Goal: Task Accomplishment & Management: Use online tool/utility

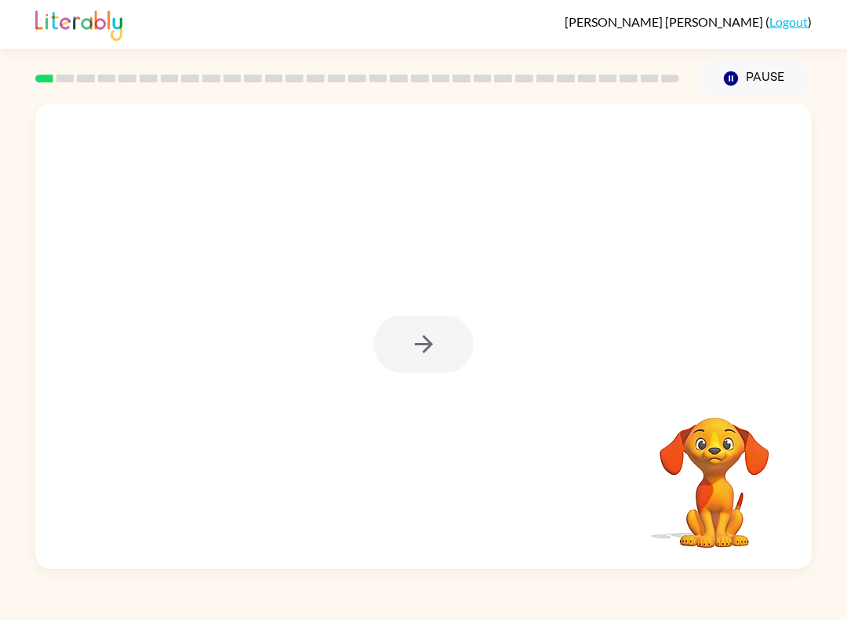
click at [409, 346] on div at bounding box center [423, 343] width 100 height 57
click at [445, 342] on button "button" at bounding box center [423, 343] width 100 height 57
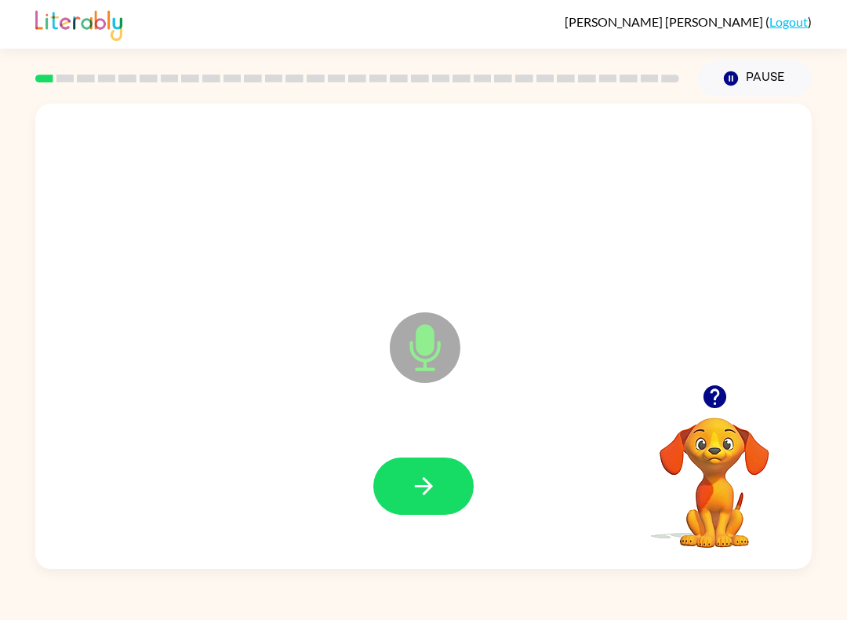
click at [424, 484] on icon "button" at bounding box center [423, 485] width 27 height 27
click at [400, 446] on div at bounding box center [423, 486] width 745 height 134
click at [435, 475] on icon "button" at bounding box center [423, 485] width 27 height 27
click at [429, 480] on icon "button" at bounding box center [423, 485] width 27 height 27
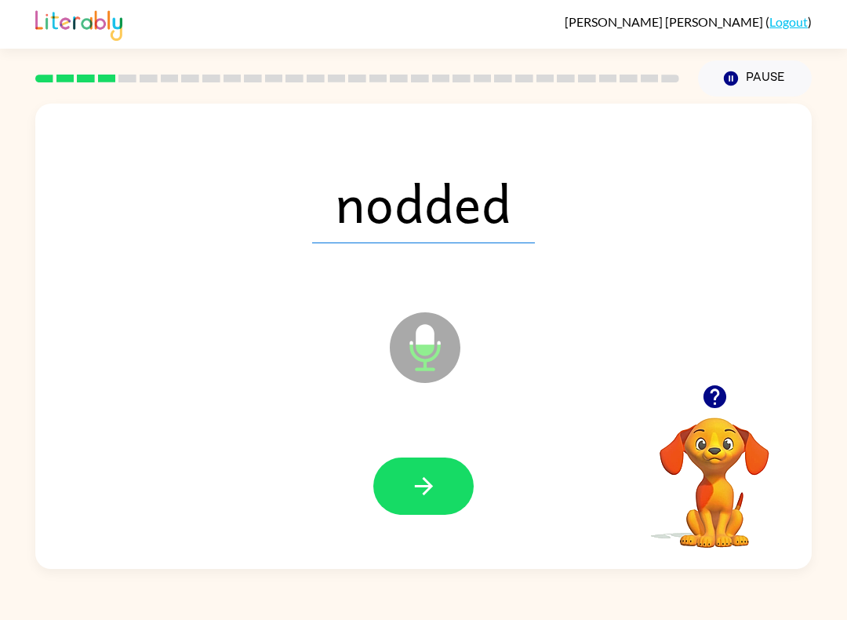
click at [409, 462] on button "button" at bounding box center [423, 485] width 100 height 57
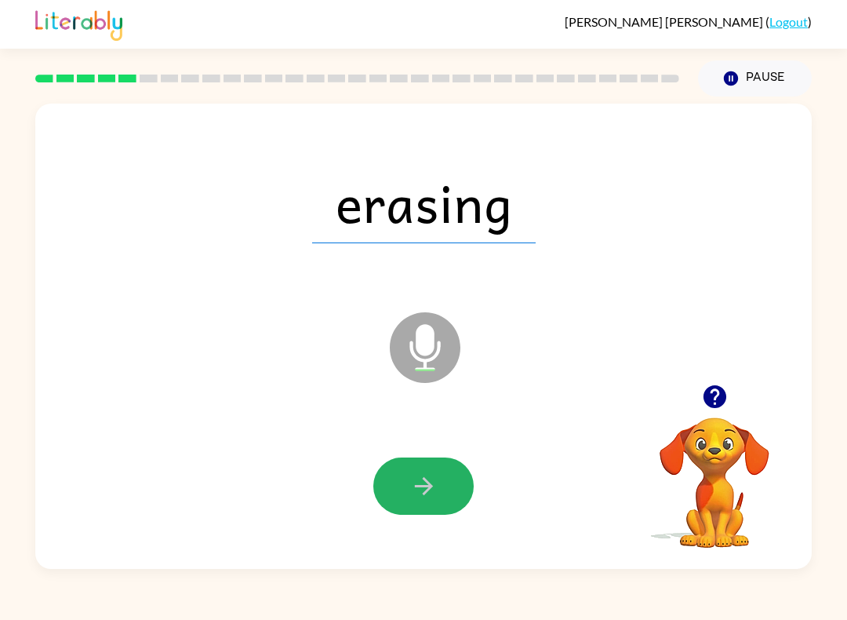
click at [447, 470] on button "button" at bounding box center [423, 485] width 100 height 57
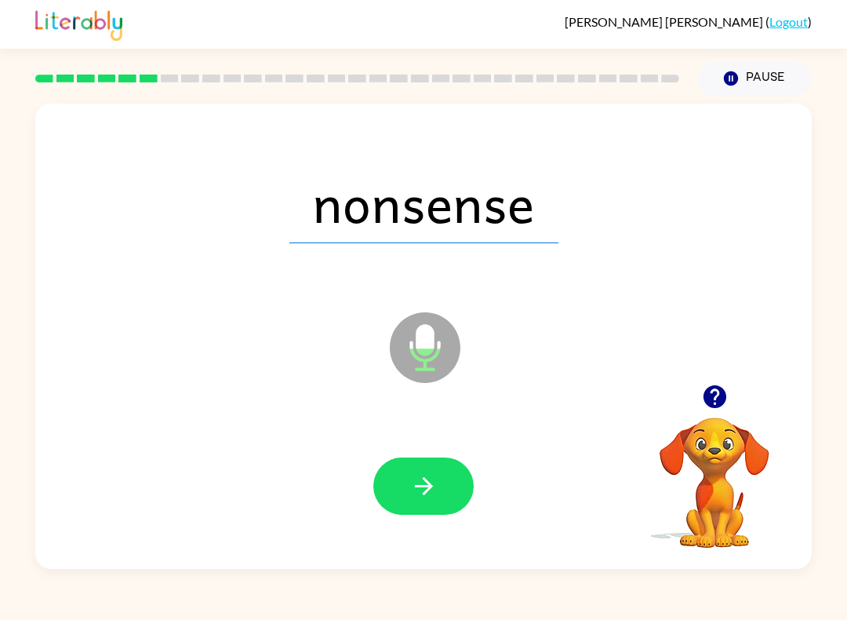
click at [438, 483] on button "button" at bounding box center [423, 485] width 100 height 57
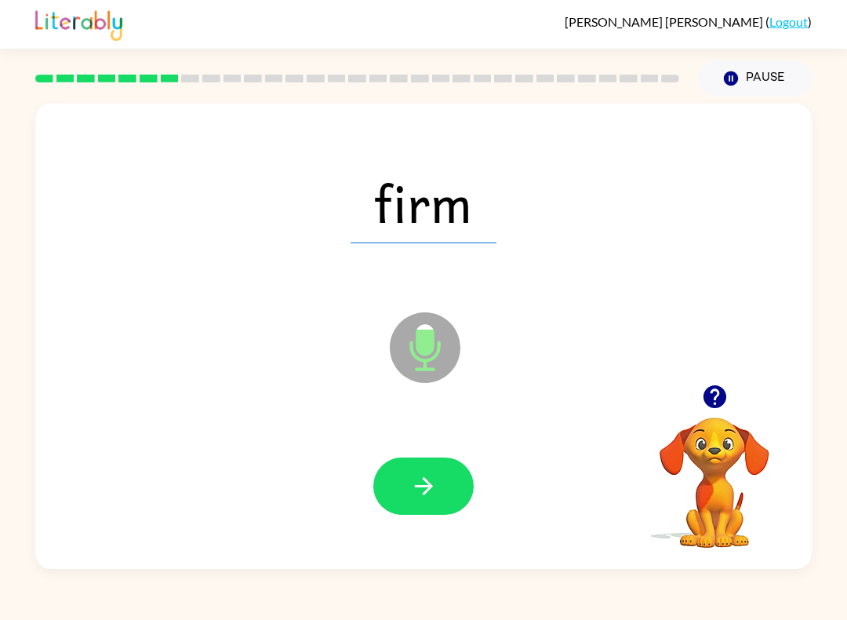
click at [423, 482] on icon "button" at bounding box center [423, 485] width 27 height 27
click at [446, 476] on button "button" at bounding box center [423, 485] width 100 height 57
click at [425, 464] on button "button" at bounding box center [423, 485] width 100 height 57
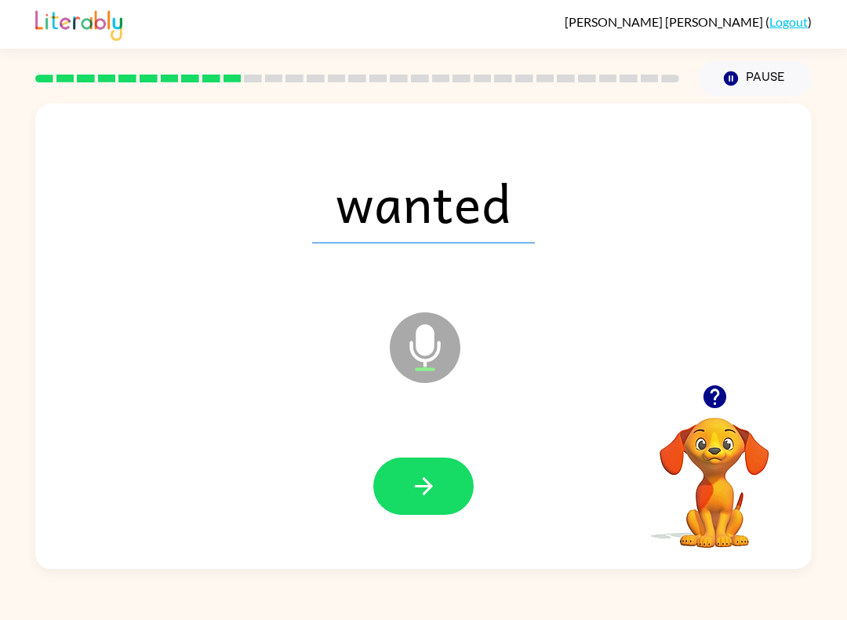
click at [442, 475] on button "button" at bounding box center [423, 485] width 100 height 57
click at [437, 492] on icon "button" at bounding box center [423, 485] width 27 height 27
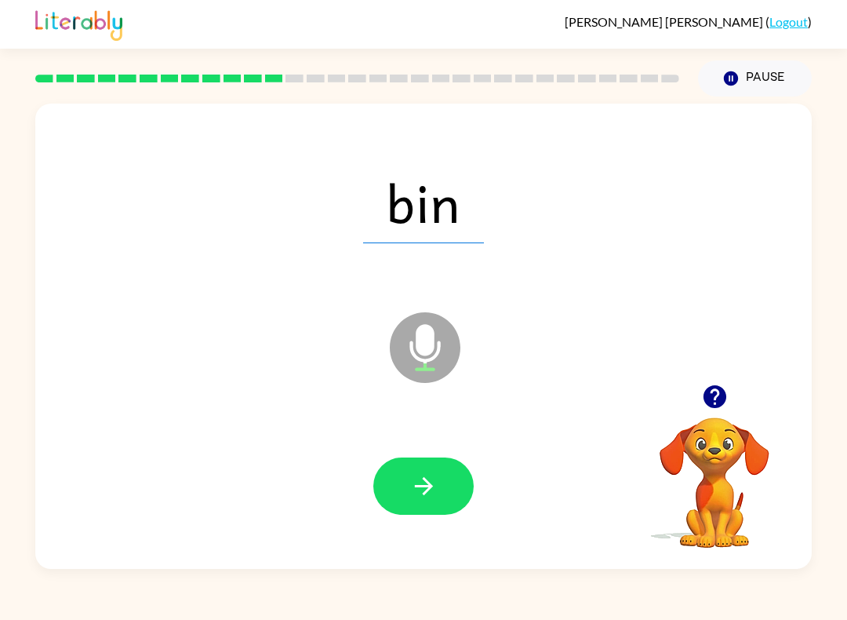
click at [427, 481] on icon "button" at bounding box center [423, 486] width 18 height 18
click at [449, 482] on button "button" at bounding box center [423, 485] width 100 height 57
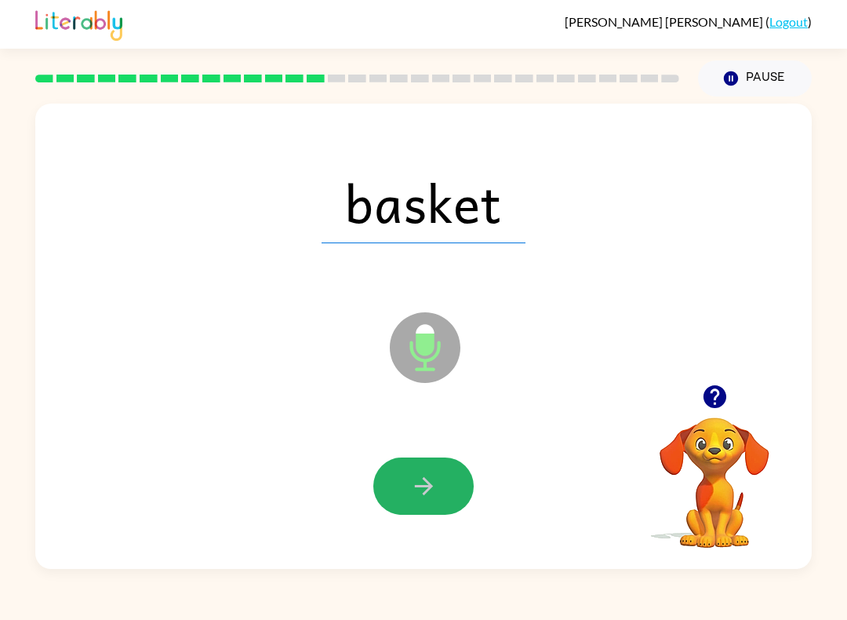
click at [445, 489] on button "button" at bounding box center [423, 485] width 100 height 57
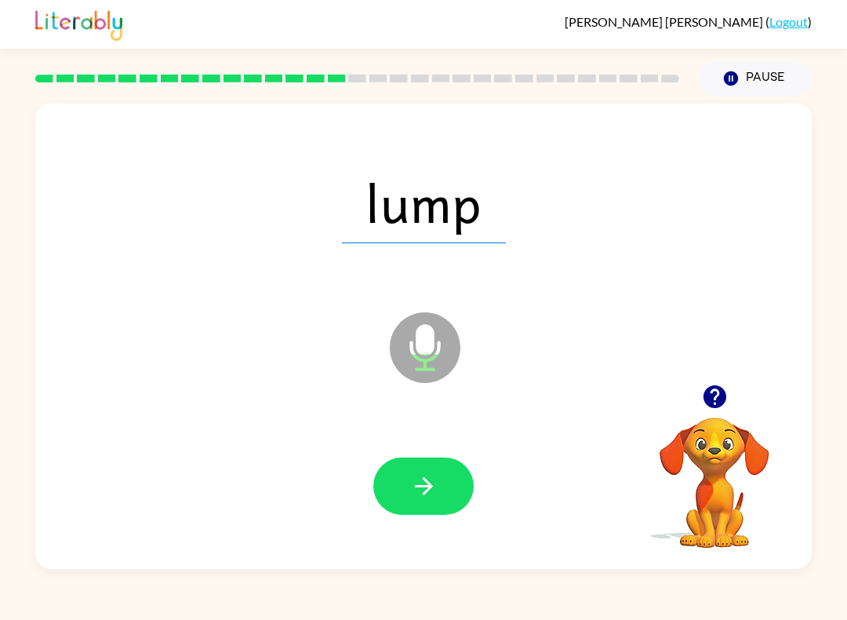
click at [432, 482] on icon "button" at bounding box center [423, 485] width 27 height 27
click at [421, 480] on icon "button" at bounding box center [423, 485] width 27 height 27
click at [434, 479] on icon "button" at bounding box center [423, 485] width 27 height 27
click at [422, 482] on icon "button" at bounding box center [423, 485] width 27 height 27
click at [421, 482] on icon "button" at bounding box center [423, 485] width 27 height 27
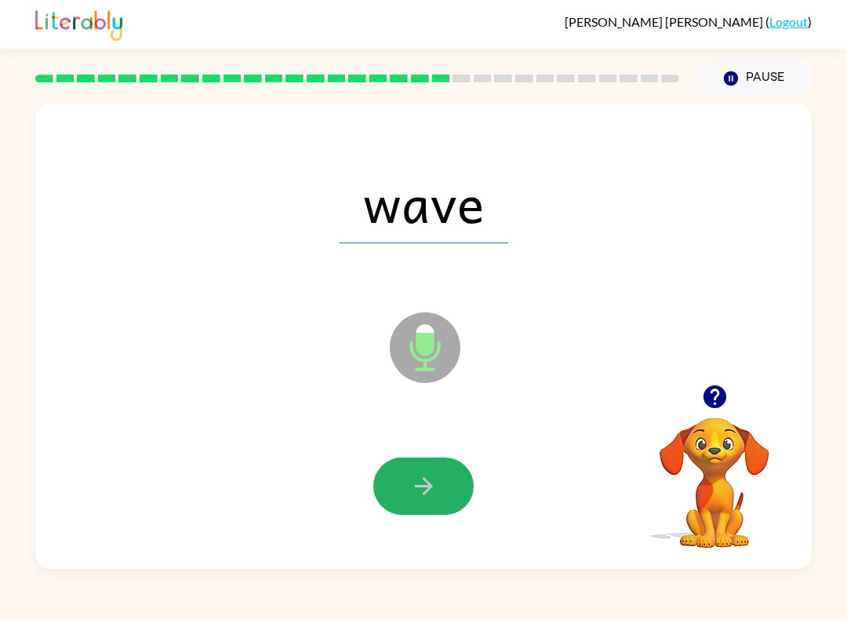
click at [446, 478] on button "button" at bounding box center [423, 485] width 100 height 57
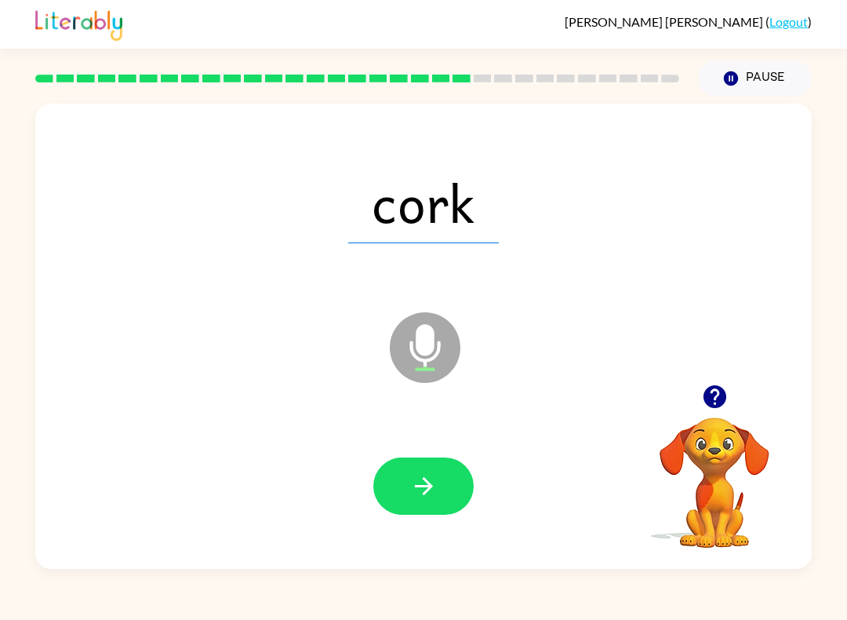
click at [456, 473] on button "button" at bounding box center [423, 485] width 100 height 57
click at [447, 464] on button "button" at bounding box center [423, 485] width 100 height 57
click at [454, 500] on button "button" at bounding box center [423, 485] width 100 height 57
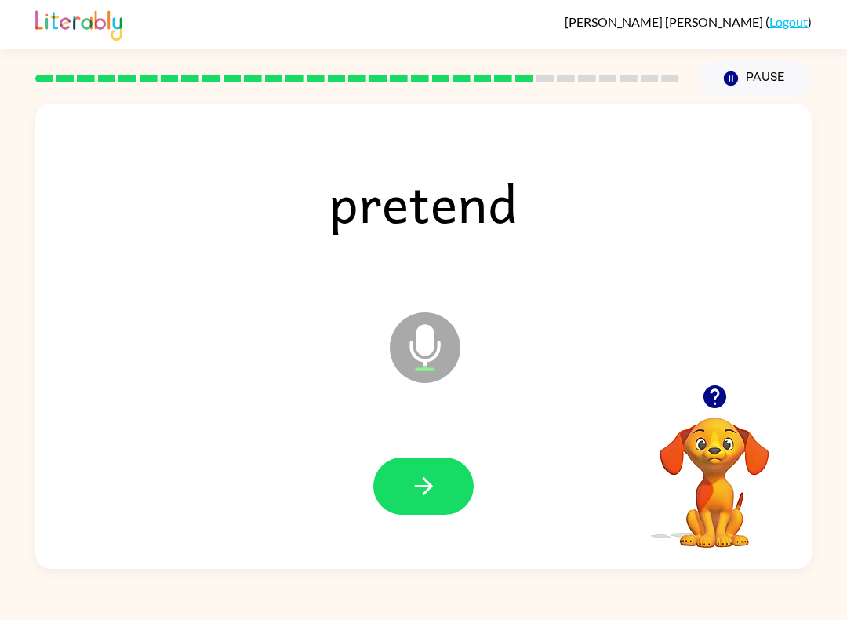
click at [442, 504] on button "button" at bounding box center [423, 485] width 100 height 57
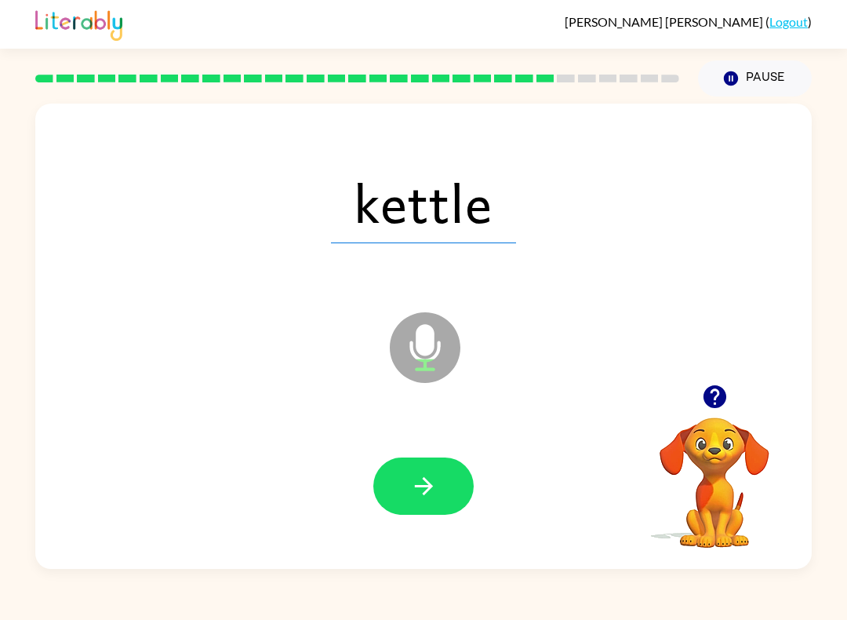
click at [446, 481] on button "button" at bounding box center [423, 485] width 100 height 57
click at [443, 474] on button "button" at bounding box center [423, 485] width 100 height 57
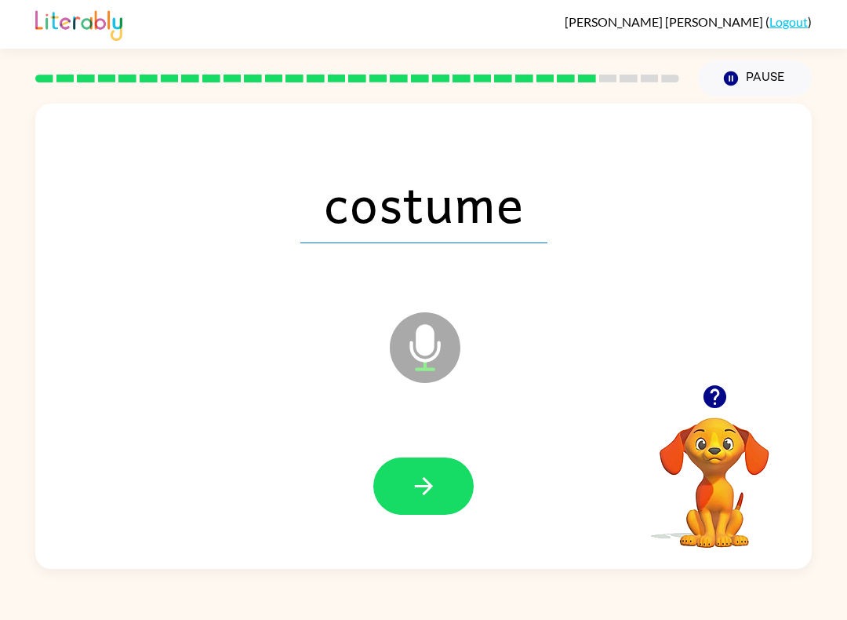
click at [452, 468] on button "button" at bounding box center [423, 485] width 100 height 57
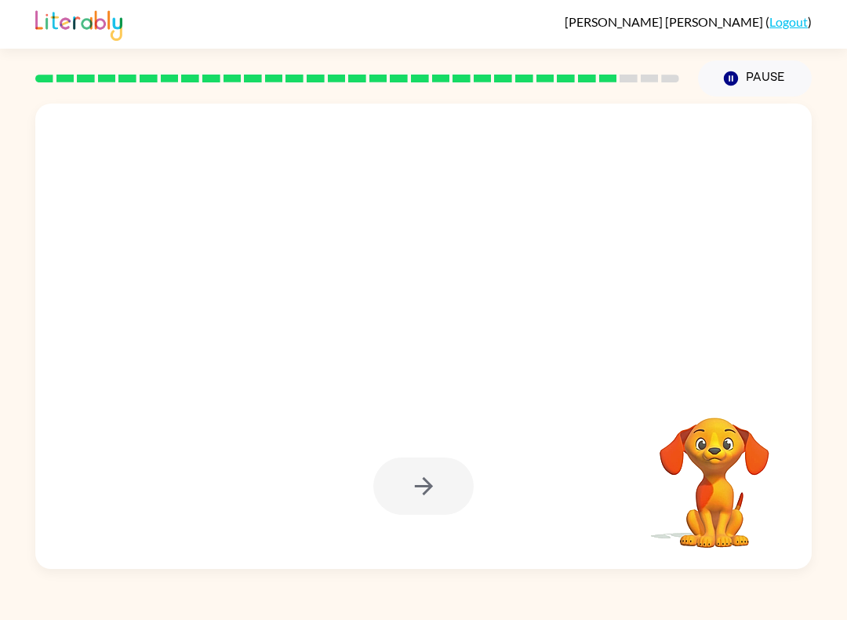
click at [679, 497] on video "Your browser must support playing .mp4 files to use Literably. Please try using…" at bounding box center [714, 471] width 157 height 157
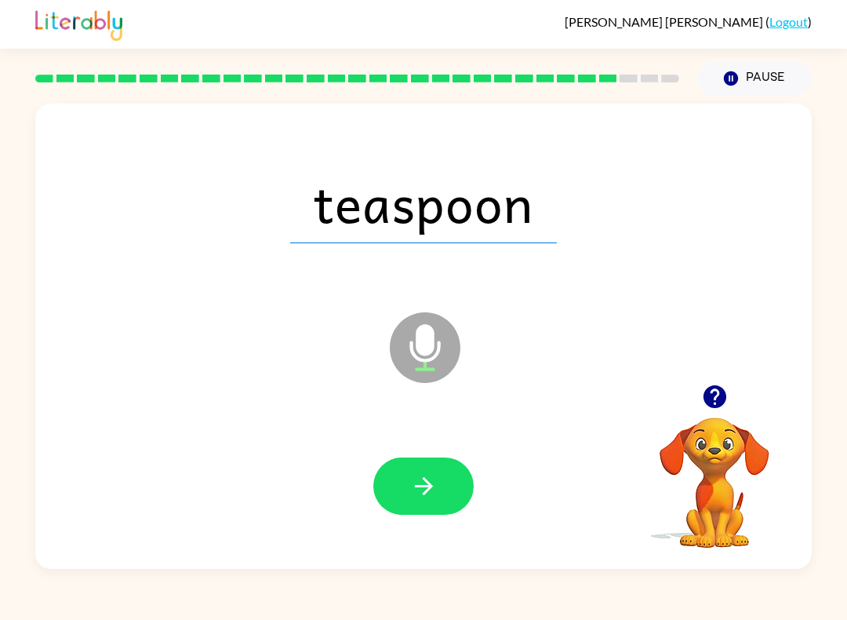
click at [421, 465] on button "button" at bounding box center [423, 485] width 100 height 57
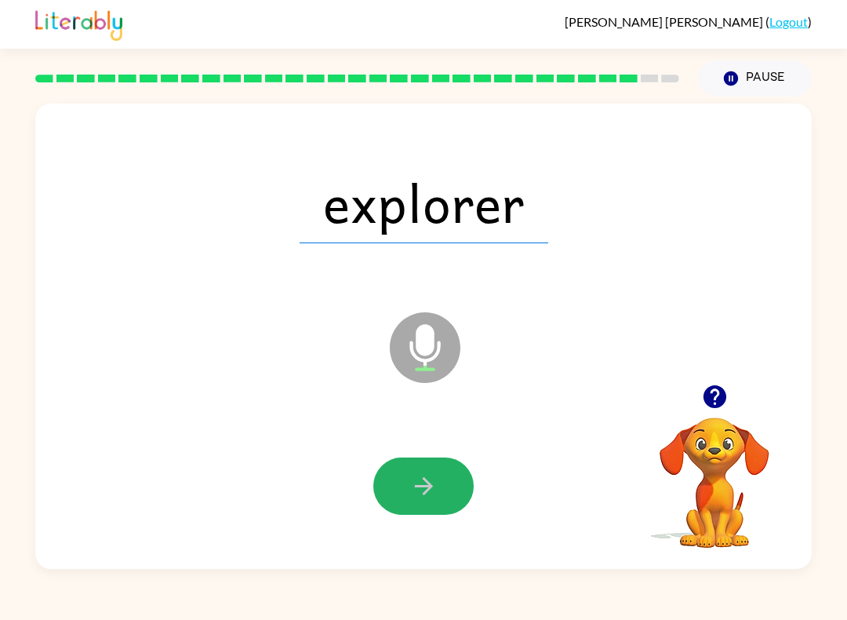
click at [421, 469] on button "button" at bounding box center [423, 485] width 100 height 57
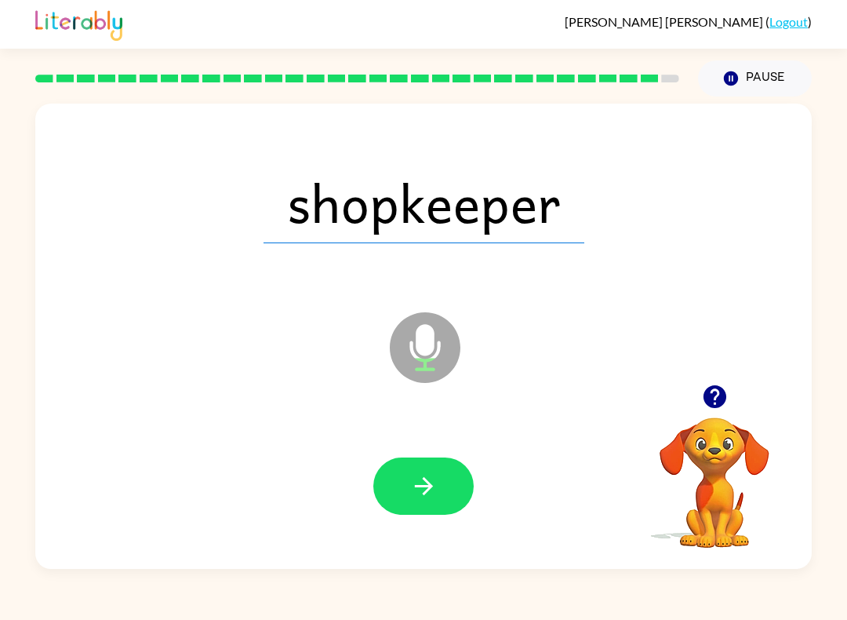
click at [423, 481] on icon "button" at bounding box center [423, 485] width 27 height 27
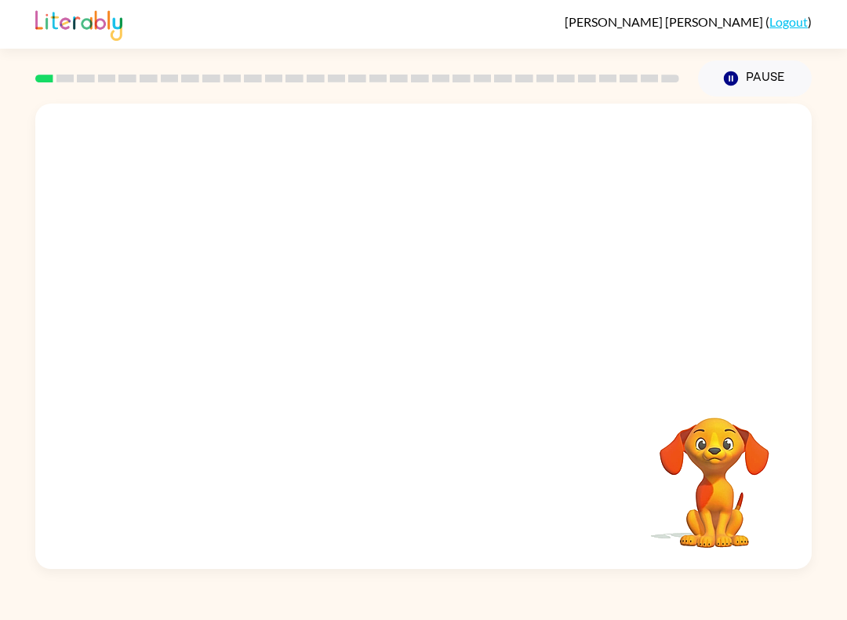
click at [371, 256] on video "Your browser must support playing .mp4 files to use Literably. Please try using…" at bounding box center [423, 244] width 777 height 281
click at [369, 255] on video "Your browser must support playing .mp4 files to use Literably. Please try using…" at bounding box center [423, 244] width 777 height 281
click at [370, 246] on video "Your browser must support playing .mp4 files to use Literably. Please try using…" at bounding box center [423, 244] width 777 height 281
click at [380, 249] on video "Your browser must support playing .mp4 files to use Literably. Please try using…" at bounding box center [423, 244] width 777 height 281
click at [380, 248] on video "Your browser must support playing .mp4 files to use Literably. Please try using…" at bounding box center [423, 244] width 777 height 281
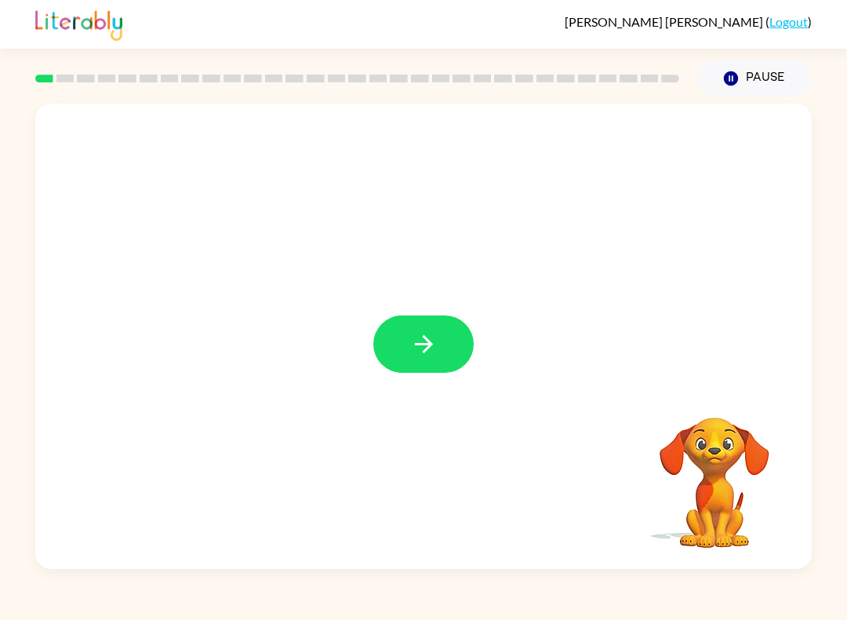
click at [428, 353] on icon "button" at bounding box center [423, 343] width 27 height 27
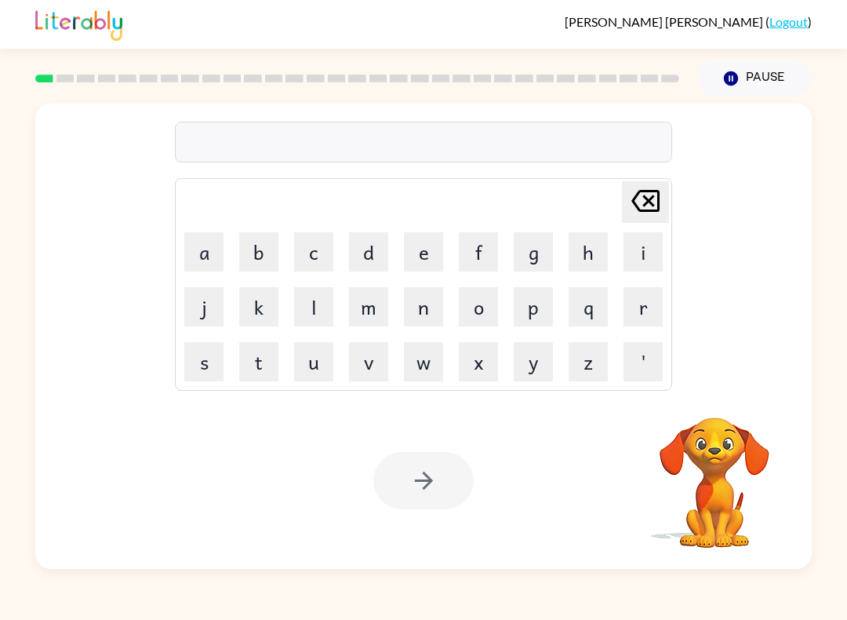
click at [258, 250] on button "b" at bounding box center [258, 251] width 39 height 39
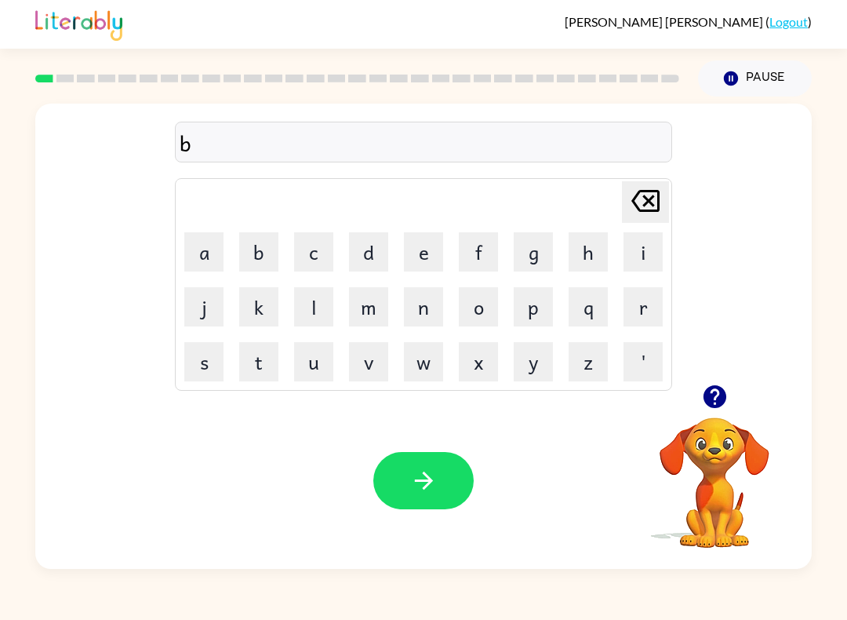
click at [421, 255] on button "e" at bounding box center [423, 251] width 39 height 39
click at [536, 253] on button "g" at bounding box center [533, 251] width 39 height 39
click at [429, 468] on icon "button" at bounding box center [423, 480] width 27 height 27
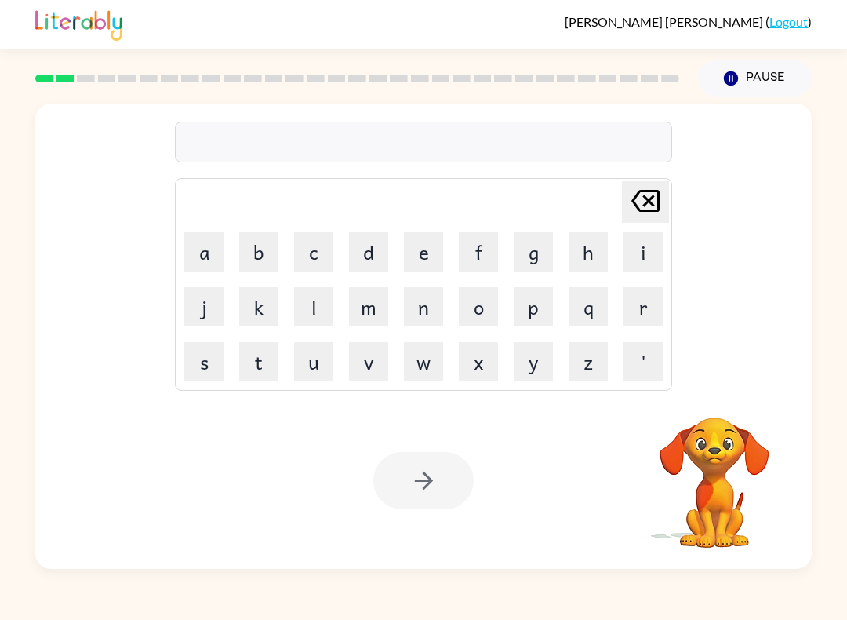
click at [301, 318] on button "l" at bounding box center [313, 306] width 39 height 39
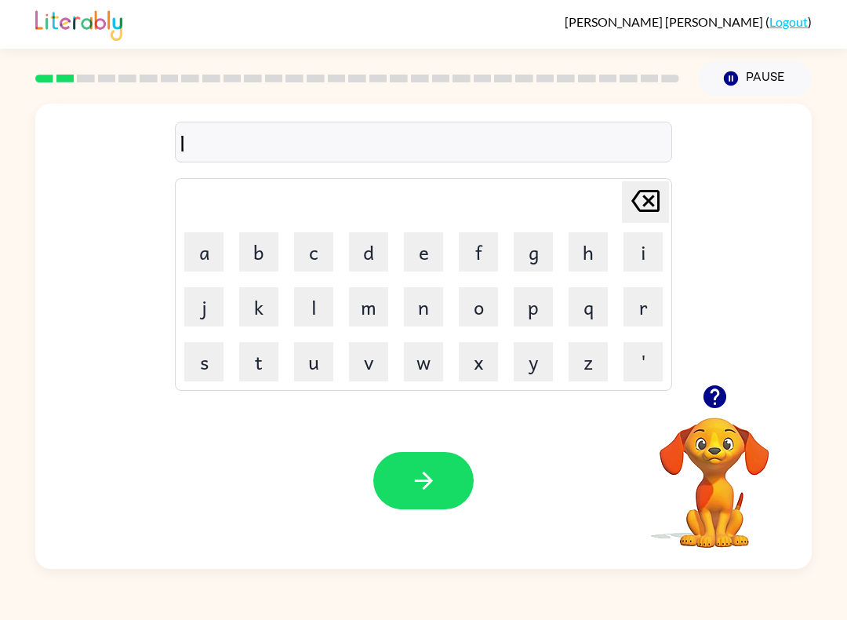
click at [209, 250] on button "a" at bounding box center [203, 251] width 39 height 39
click at [496, 363] on button "x" at bounding box center [478, 361] width 39 height 39
click at [651, 209] on icon "Delete Delete last character input" at bounding box center [646, 201] width 38 height 38
click at [315, 369] on button "u" at bounding box center [313, 361] width 39 height 39
click at [356, 247] on button "d" at bounding box center [368, 251] width 39 height 39
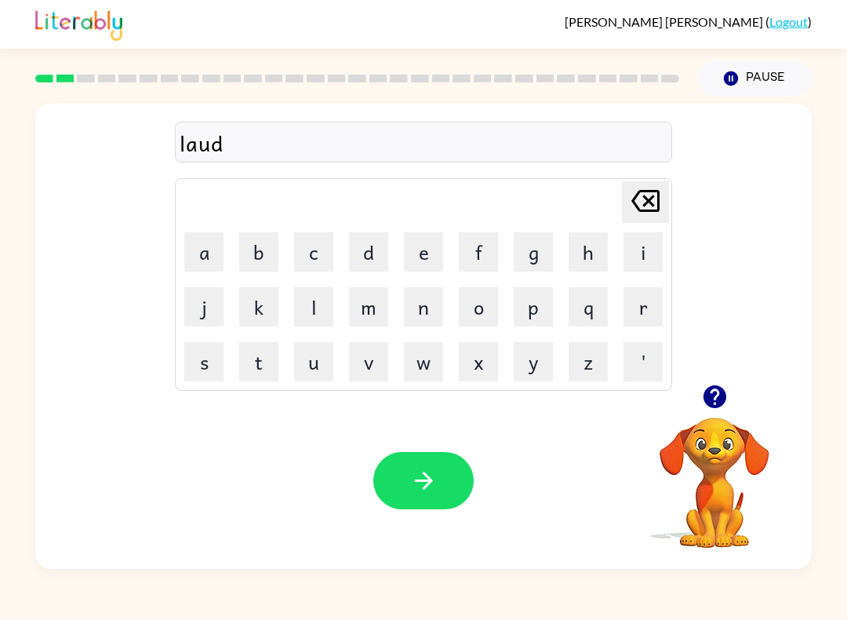
click at [412, 464] on button "button" at bounding box center [423, 480] width 100 height 57
click at [361, 310] on button "m" at bounding box center [368, 306] width 39 height 39
click at [642, 304] on button "r" at bounding box center [643, 306] width 39 height 39
click at [215, 352] on button "s" at bounding box center [203, 361] width 39 height 39
click at [551, 241] on button "g" at bounding box center [533, 251] width 39 height 39
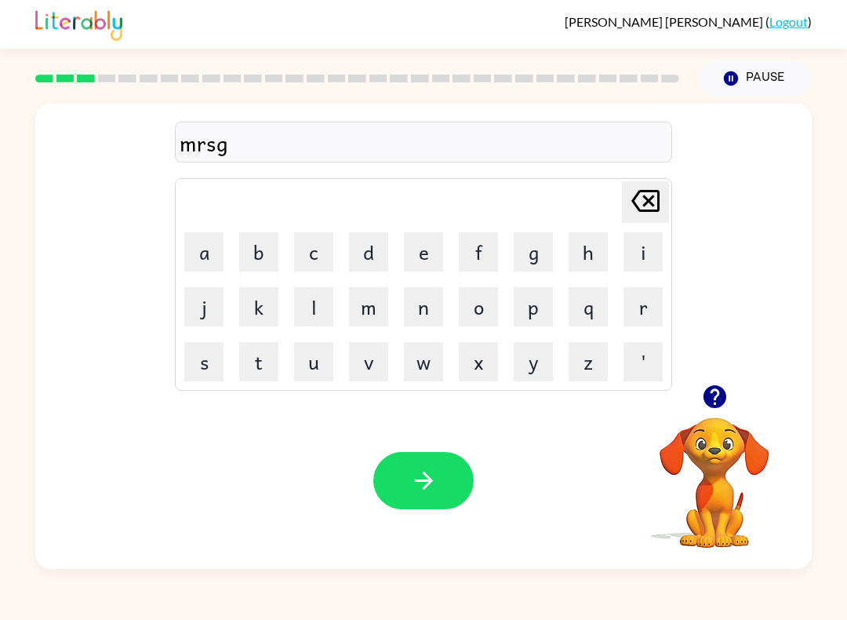
click at [646, 195] on icon "Delete Delete last character input" at bounding box center [646, 201] width 38 height 38
click at [580, 247] on button "h" at bounding box center [588, 251] width 39 height 39
click at [198, 247] on button "a" at bounding box center [203, 251] width 39 height 39
click at [438, 471] on button "button" at bounding box center [423, 480] width 100 height 57
click at [726, 475] on video "Your browser must support playing .mp4 files to use Literably. Please try using…" at bounding box center [714, 471] width 157 height 157
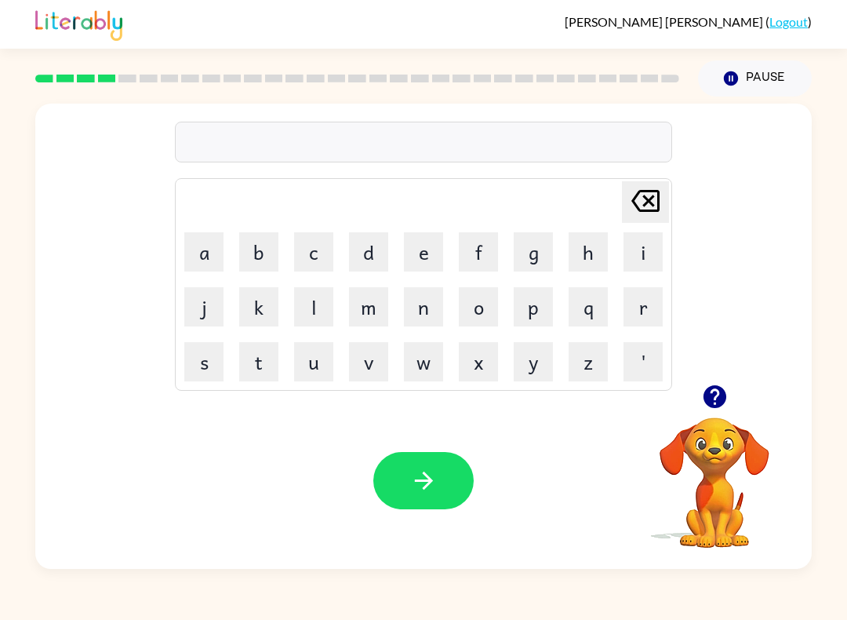
click at [711, 426] on video "Your browser must support playing .mp4 files to use Literably. Please try using…" at bounding box center [714, 471] width 157 height 157
click at [206, 363] on button "s" at bounding box center [203, 361] width 39 height 39
click at [494, 302] on button "o" at bounding box center [478, 306] width 39 height 39
click at [258, 359] on button "t" at bounding box center [258, 361] width 39 height 39
click at [432, 468] on icon "button" at bounding box center [423, 480] width 27 height 27
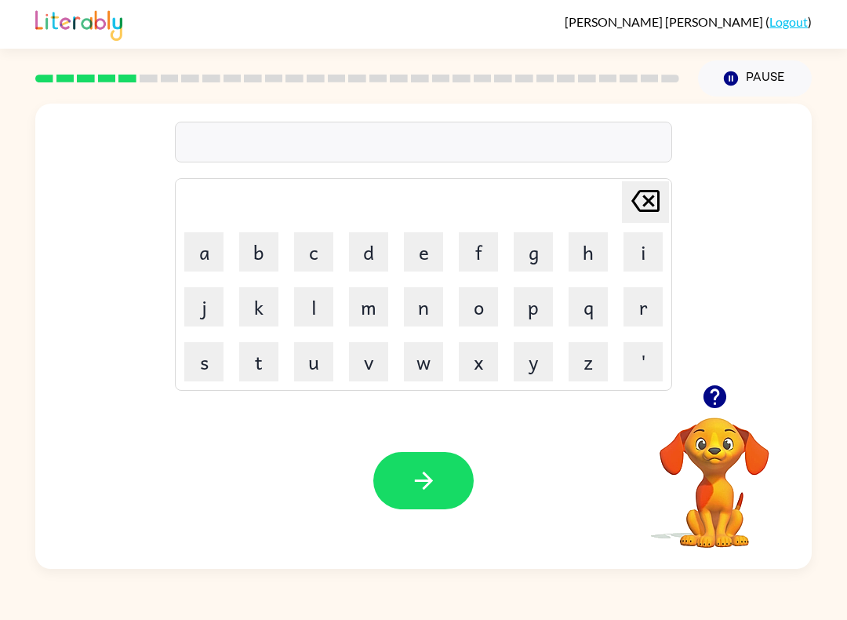
click at [537, 304] on button "p" at bounding box center [533, 306] width 39 height 39
click at [191, 249] on button "a" at bounding box center [203, 251] width 39 height 39
click at [326, 368] on button "u" at bounding box center [313, 361] width 39 height 39
click at [373, 246] on button "d" at bounding box center [368, 251] width 39 height 39
click at [441, 469] on button "button" at bounding box center [423, 480] width 100 height 57
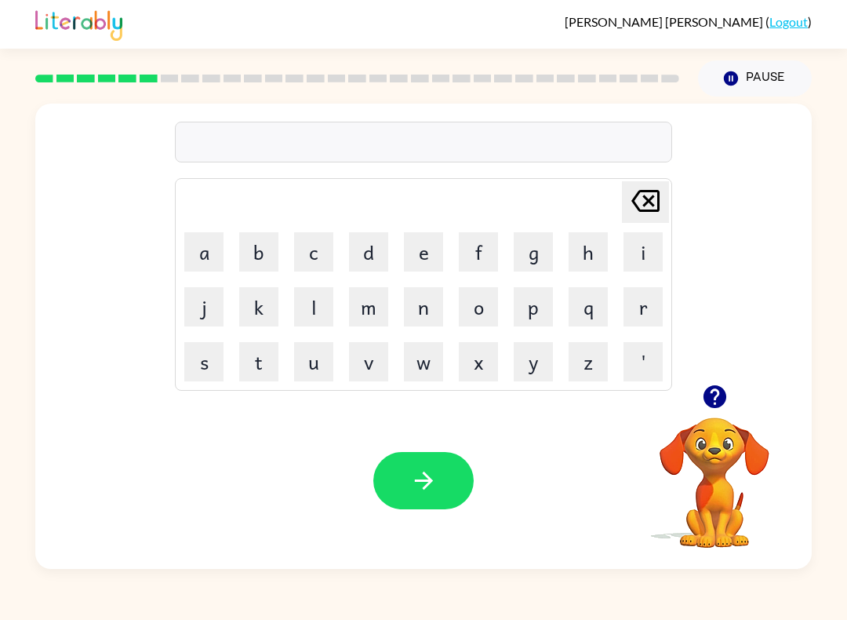
click at [680, 482] on video "Your browser must support playing .mp4 files to use Literably. Please try using…" at bounding box center [714, 471] width 157 height 157
click at [717, 391] on icon "button" at bounding box center [714, 396] width 27 height 27
click at [729, 482] on video "Your browser must support playing .mp4 files to use Literably. Please try using…" at bounding box center [714, 471] width 157 height 157
click at [543, 299] on button "p" at bounding box center [533, 306] width 39 height 39
click at [639, 244] on button "i" at bounding box center [643, 251] width 39 height 39
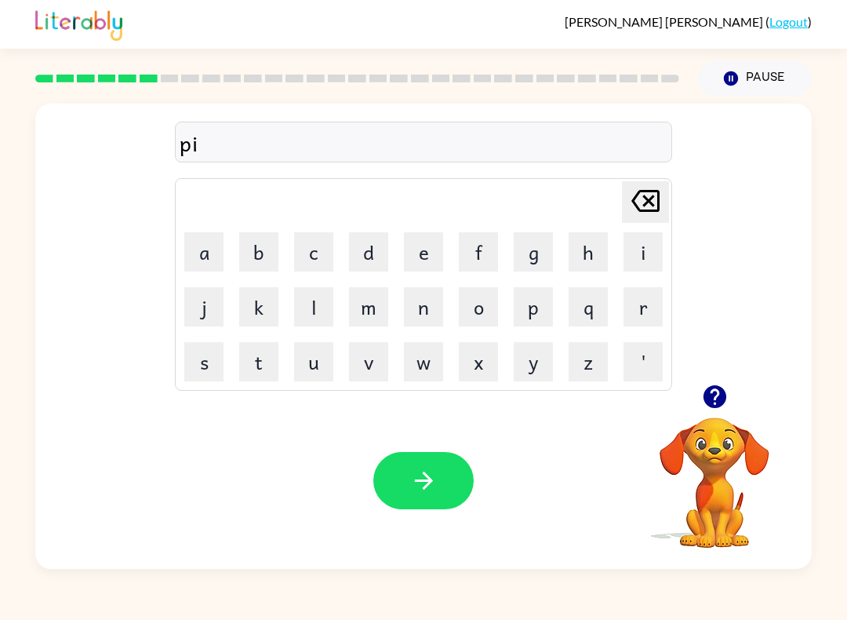
click at [523, 358] on button "y" at bounding box center [533, 361] width 39 height 39
click at [417, 469] on icon "button" at bounding box center [423, 480] width 27 height 27
click at [638, 259] on button "i" at bounding box center [643, 251] width 39 height 39
click at [574, 251] on button "h" at bounding box center [588, 251] width 39 height 39
click at [647, 198] on icon at bounding box center [645, 201] width 28 height 22
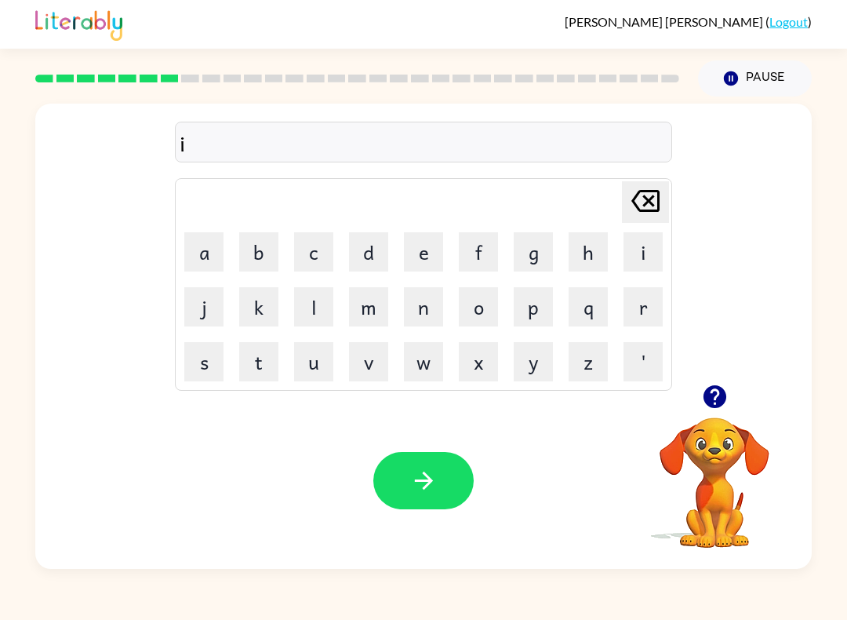
click at [648, 192] on icon at bounding box center [645, 201] width 28 height 22
click at [579, 258] on button "h" at bounding box center [588, 251] width 39 height 39
click at [419, 247] on button "e" at bounding box center [423, 251] width 39 height 39
click at [641, 308] on button "r" at bounding box center [643, 306] width 39 height 39
click at [249, 356] on button "t" at bounding box center [258, 361] width 39 height 39
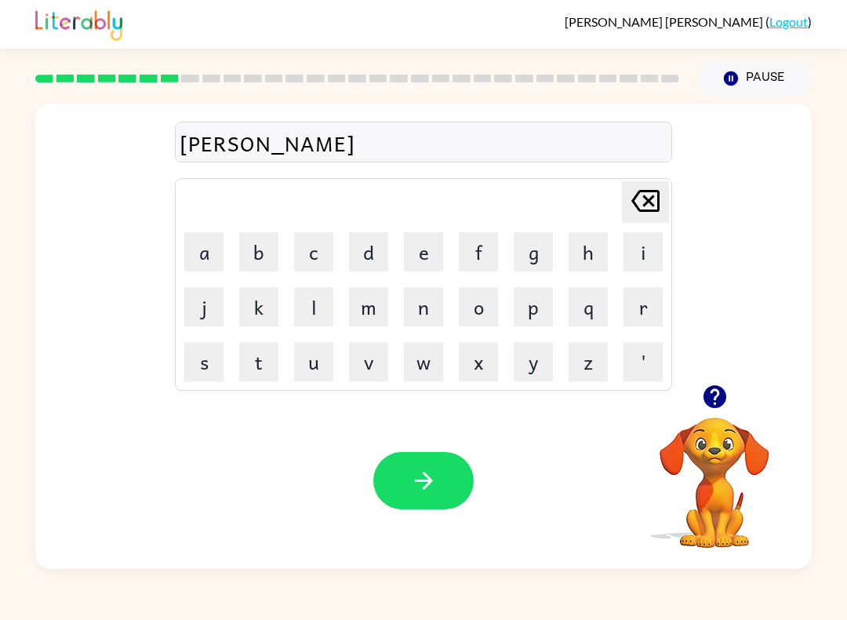
click at [405, 485] on button "button" at bounding box center [423, 480] width 100 height 57
click at [258, 249] on button "b" at bounding box center [258, 251] width 39 height 39
click at [198, 244] on button "a" at bounding box center [203, 251] width 39 height 39
click at [480, 253] on button "f" at bounding box center [478, 251] width 39 height 39
click at [663, 192] on icon "Delete Delete last character input" at bounding box center [646, 201] width 38 height 38
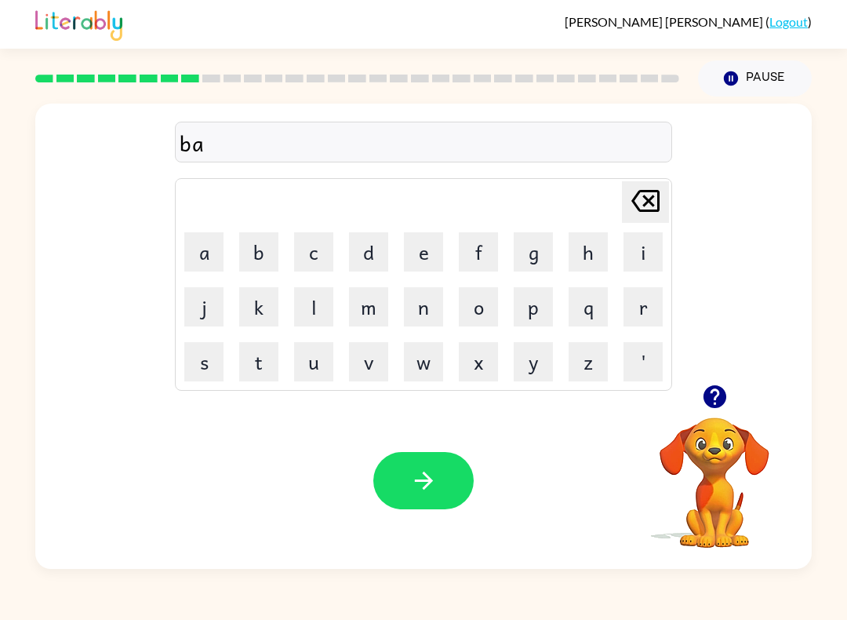
click at [198, 362] on button "s" at bounding box center [203, 361] width 39 height 39
click at [588, 248] on button "h" at bounding box center [588, 251] width 39 height 39
click at [411, 471] on icon "button" at bounding box center [423, 480] width 27 height 27
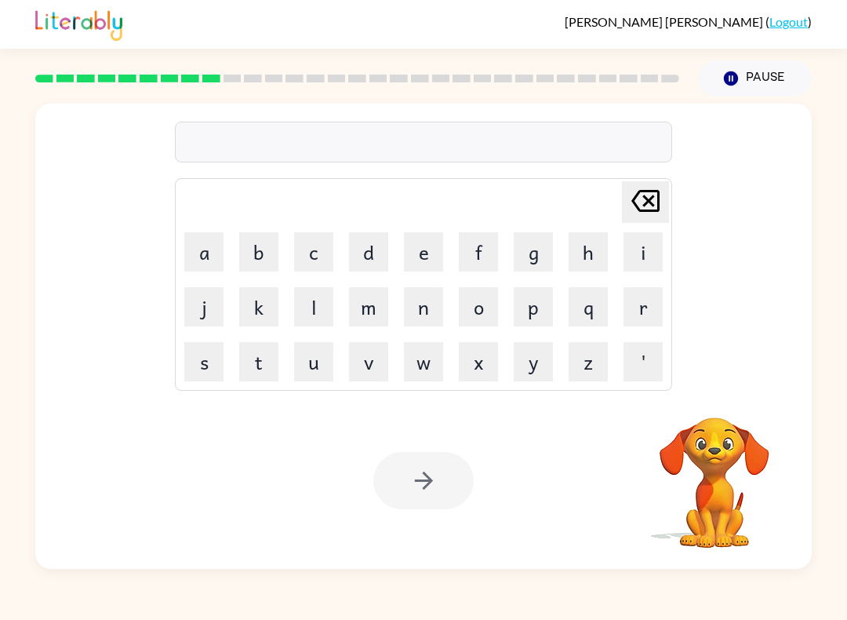
click at [320, 245] on button "c" at bounding box center [313, 251] width 39 height 39
click at [200, 242] on button "a" at bounding box center [203, 251] width 39 height 39
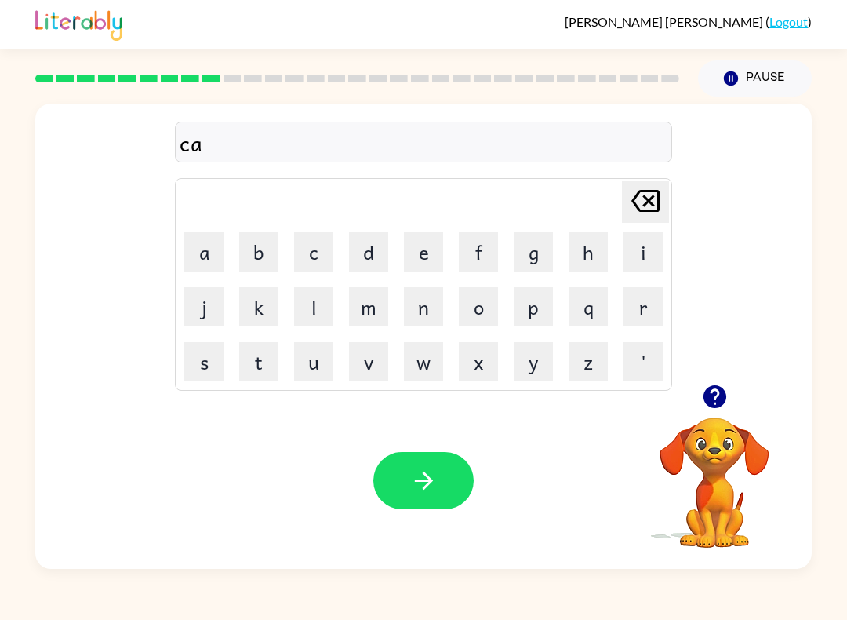
click at [332, 360] on button "u" at bounding box center [313, 361] width 39 height 39
click at [424, 311] on button "n" at bounding box center [423, 306] width 39 height 39
click at [424, 459] on button "button" at bounding box center [423, 480] width 100 height 57
click at [640, 249] on button "i" at bounding box center [643, 251] width 39 height 39
click at [417, 300] on button "n" at bounding box center [423, 306] width 39 height 39
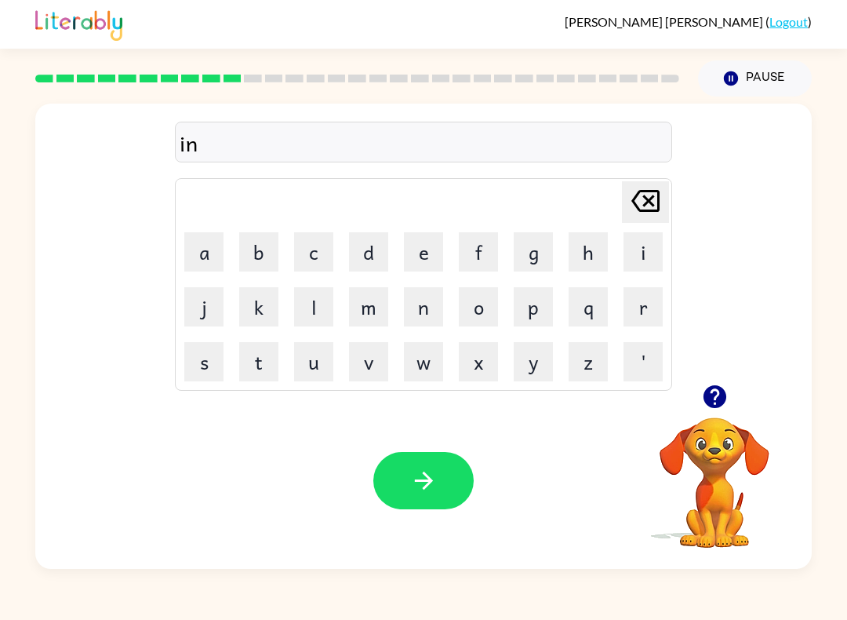
click at [204, 361] on button "s" at bounding box center [203, 361] width 39 height 39
click at [399, 347] on td "w" at bounding box center [423, 361] width 53 height 53
click at [267, 355] on button "t" at bounding box center [258, 361] width 39 height 39
click at [420, 476] on icon "button" at bounding box center [423, 480] width 27 height 27
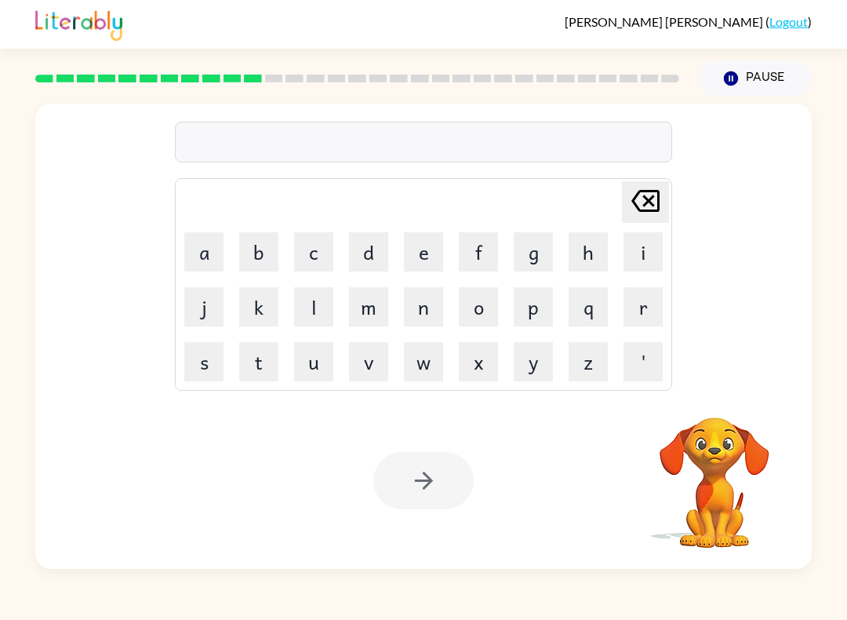
click at [313, 247] on button "c" at bounding box center [313, 251] width 39 height 39
click at [474, 305] on button "o" at bounding box center [478, 306] width 39 height 39
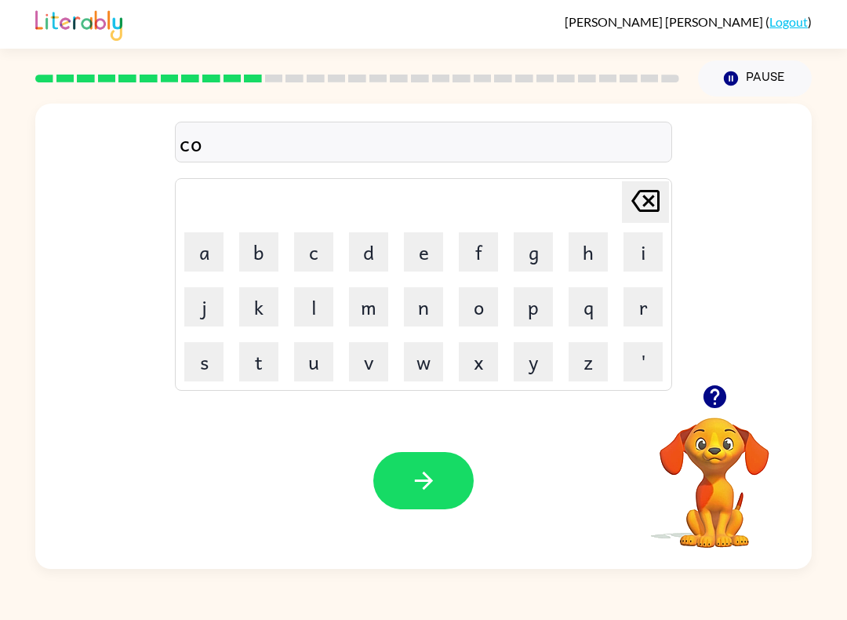
click at [372, 245] on button "d" at bounding box center [368, 251] width 39 height 39
click at [431, 253] on button "e" at bounding box center [423, 251] width 39 height 39
click at [428, 482] on icon "button" at bounding box center [423, 480] width 27 height 27
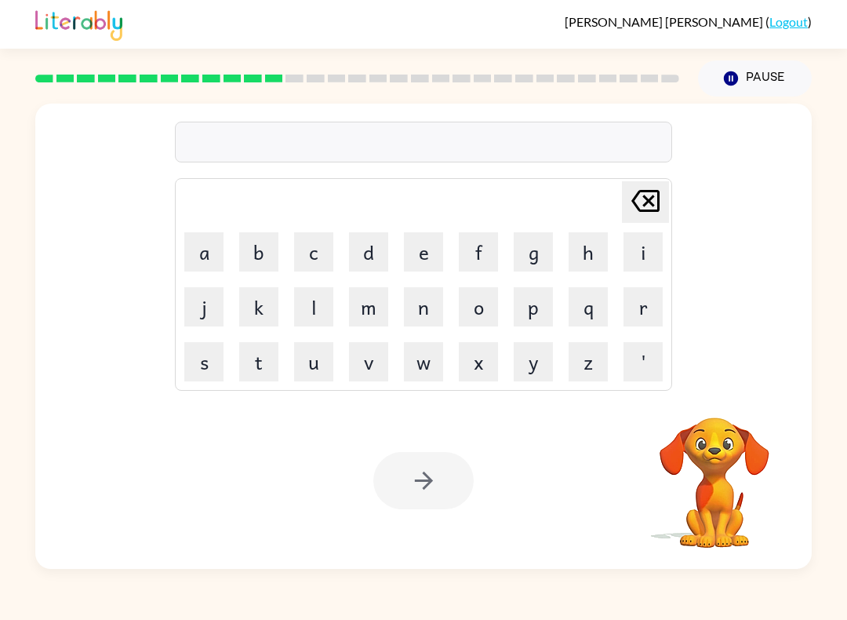
click at [357, 360] on button "v" at bounding box center [368, 361] width 39 height 39
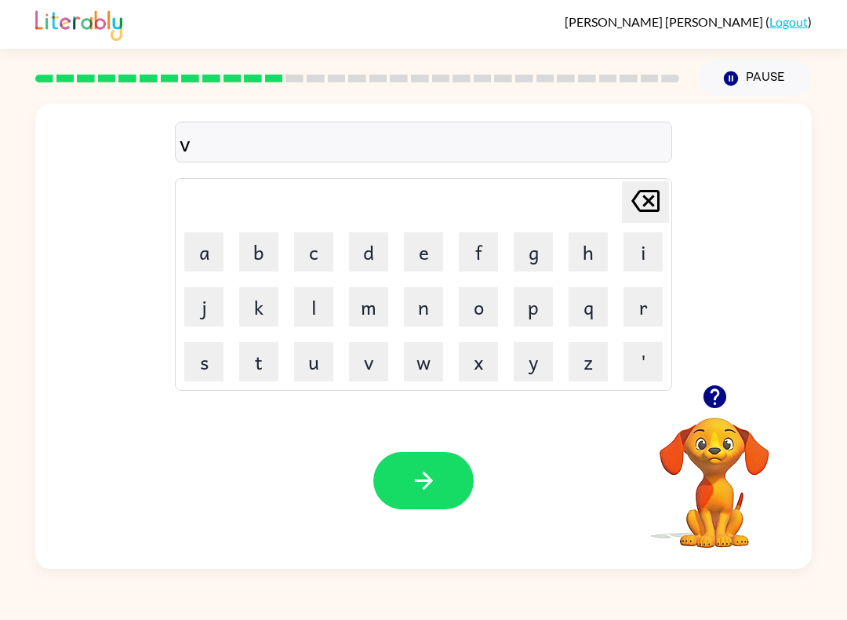
click at [497, 311] on button "o" at bounding box center [478, 306] width 39 height 39
click at [526, 373] on button "y" at bounding box center [533, 361] width 39 height 39
click at [306, 364] on button "u" at bounding box center [313, 361] width 39 height 39
click at [370, 297] on button "m" at bounding box center [368, 306] width 39 height 39
click at [416, 483] on icon "button" at bounding box center [423, 480] width 27 height 27
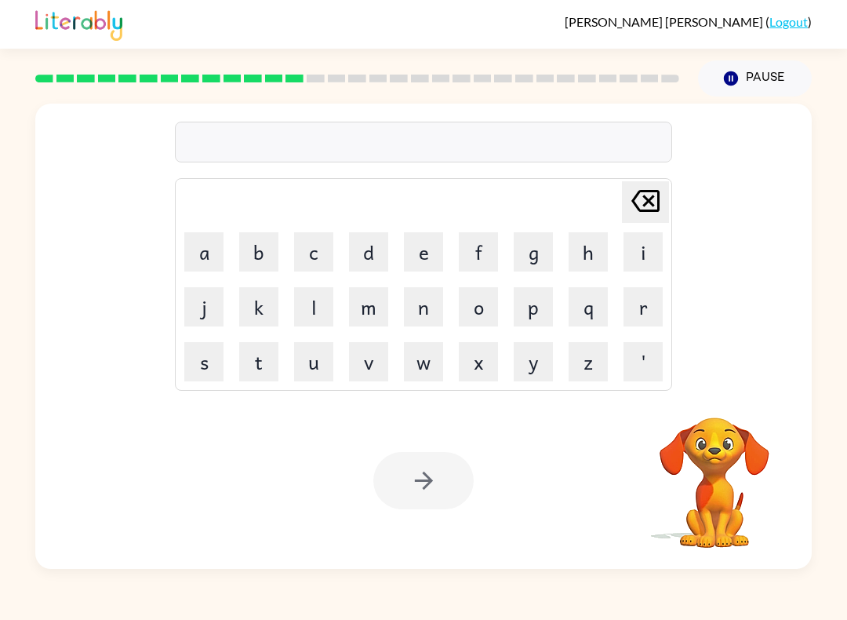
click at [190, 379] on button "s" at bounding box center [203, 361] width 39 height 39
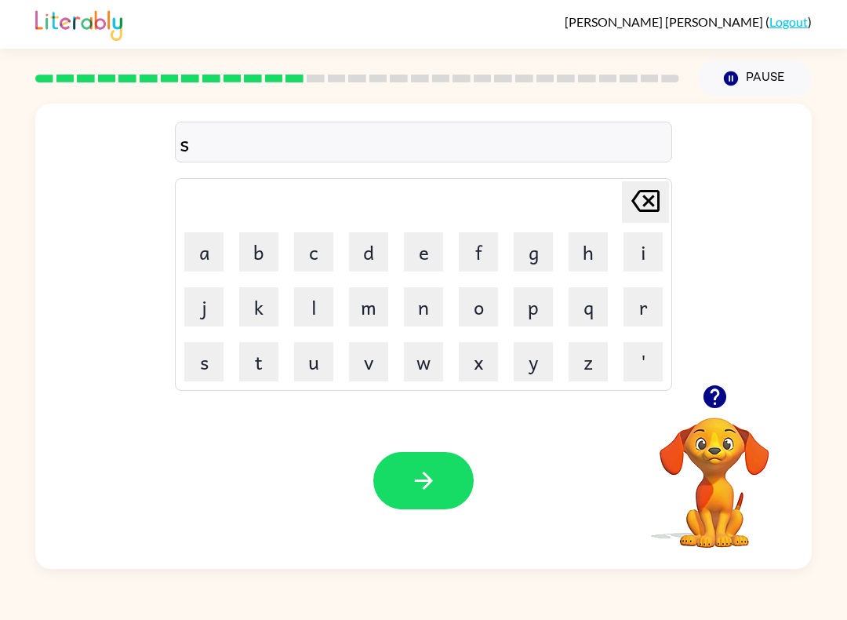
click at [420, 252] on button "e" at bounding box center [423, 251] width 39 height 39
click at [275, 355] on button "t" at bounding box center [258, 361] width 39 height 39
click at [410, 315] on button "n" at bounding box center [423, 306] width 39 height 39
click at [648, 234] on button "i" at bounding box center [643, 251] width 39 height 39
click at [177, 362] on td "s" at bounding box center [203, 361] width 53 height 53
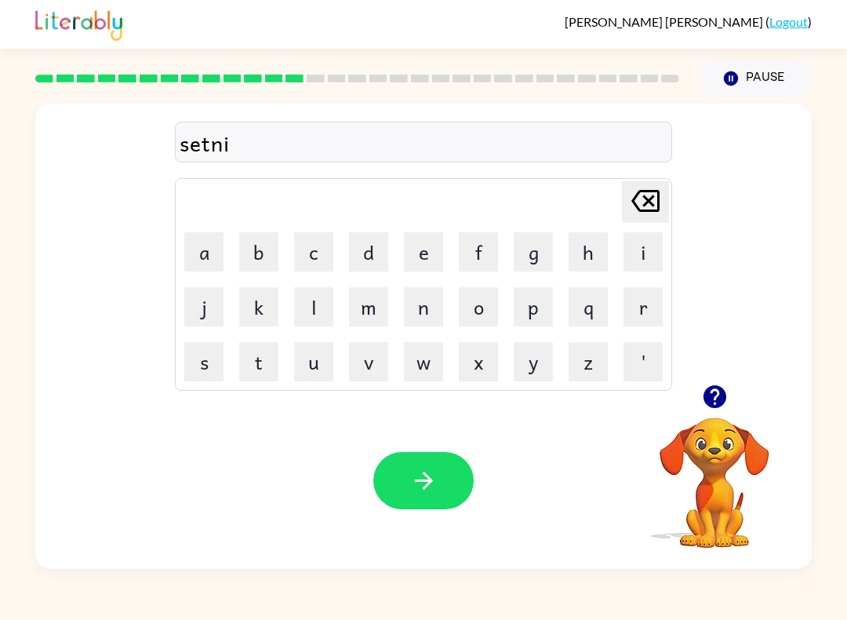
click at [192, 355] on button "s" at bounding box center [203, 361] width 39 height 39
click at [388, 479] on button "button" at bounding box center [423, 480] width 100 height 57
click at [537, 289] on button "p" at bounding box center [533, 306] width 39 height 39
click at [632, 242] on button "i" at bounding box center [643, 251] width 39 height 39
click at [325, 310] on button "l" at bounding box center [313, 306] width 39 height 39
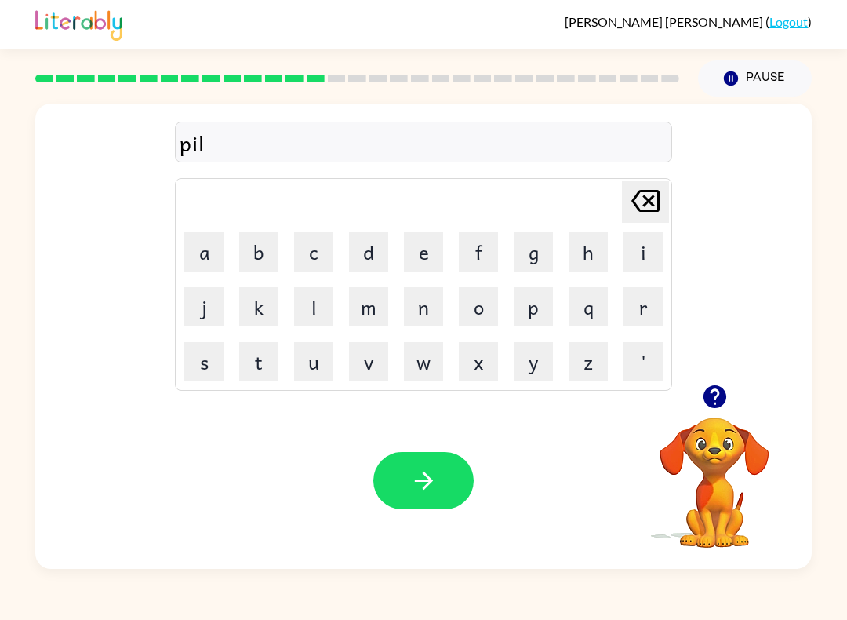
click at [646, 240] on button "i" at bounding box center [643, 251] width 39 height 39
click at [239, 362] on button "t" at bounding box center [258, 361] width 39 height 39
click at [432, 478] on icon "button" at bounding box center [423, 480] width 27 height 27
click at [492, 239] on button "f" at bounding box center [478, 251] width 39 height 39
click at [478, 311] on button "o" at bounding box center [478, 306] width 39 height 39
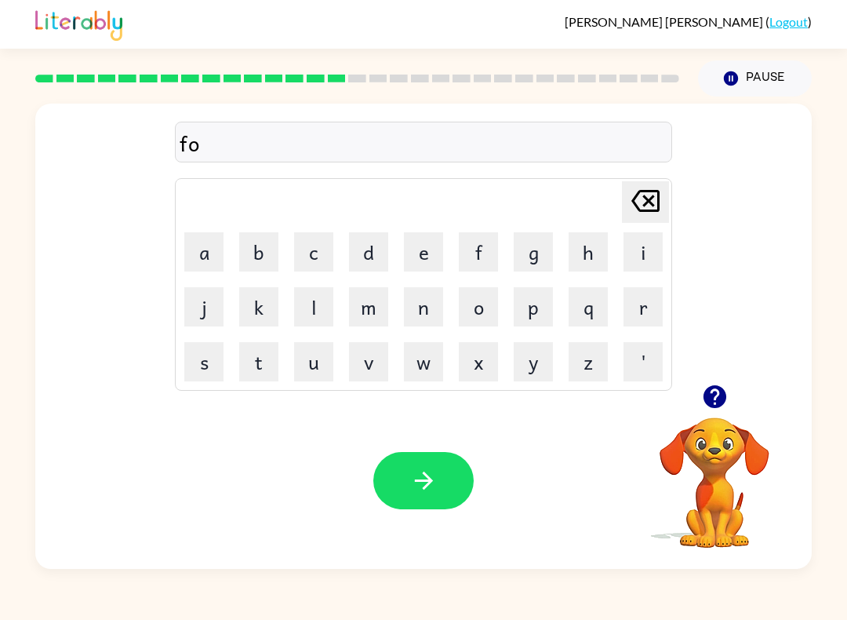
click at [244, 323] on button "k" at bounding box center [258, 306] width 39 height 39
click at [435, 471] on icon "button" at bounding box center [423, 480] width 27 height 27
click at [417, 364] on button "w" at bounding box center [423, 361] width 39 height 39
click at [432, 240] on button "e" at bounding box center [423, 251] width 39 height 39
click at [266, 256] on button "b" at bounding box center [258, 251] width 39 height 39
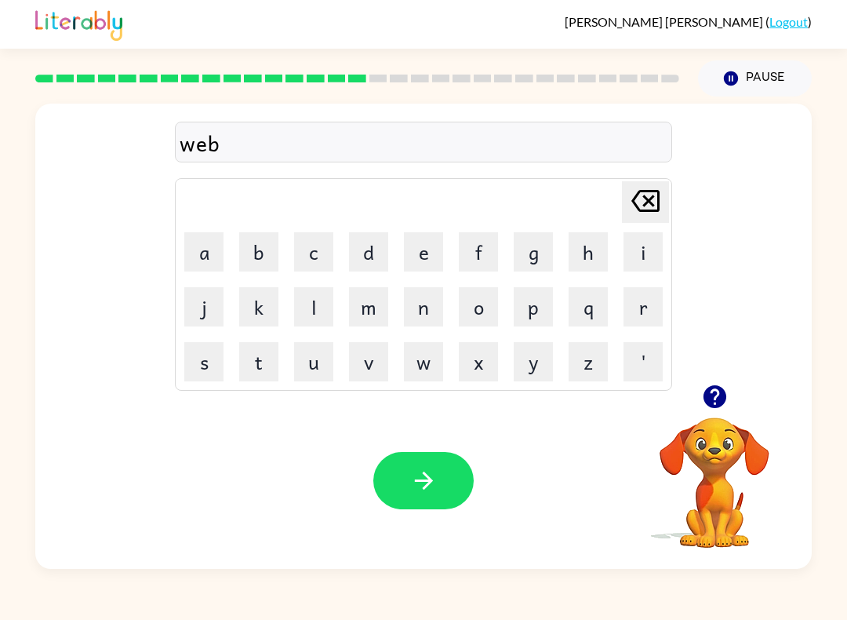
click at [409, 454] on button "button" at bounding box center [423, 480] width 100 height 57
click at [763, 453] on video "Your browser must support playing .mp4 files to use Literably. Please try using…" at bounding box center [714, 471] width 157 height 157
click at [727, 443] on video "Your browser must support playing .mp4 files to use Literably. Please try using…" at bounding box center [714, 471] width 157 height 157
click at [704, 396] on icon "button" at bounding box center [714, 396] width 23 height 23
click at [471, 252] on button "f" at bounding box center [478, 251] width 39 height 39
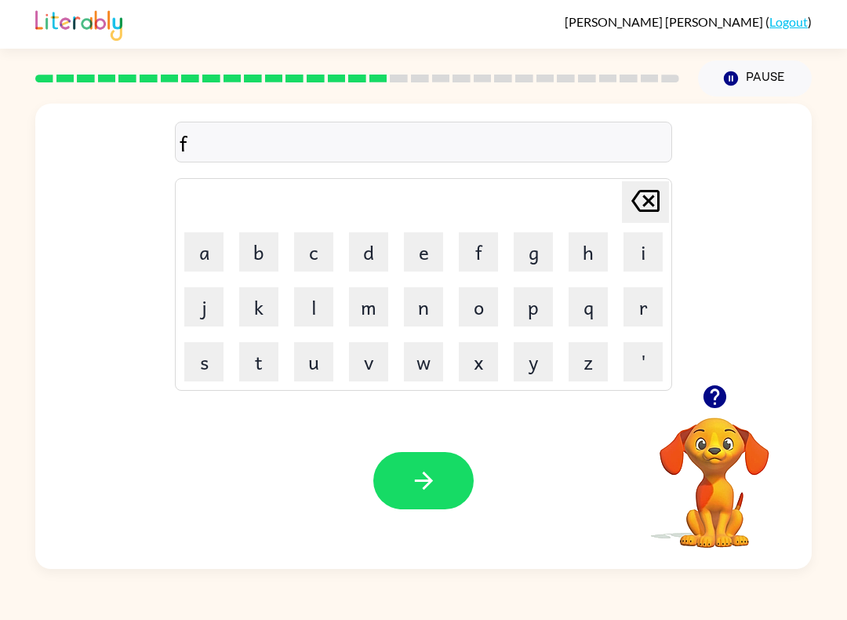
click at [632, 246] on button "i" at bounding box center [643, 251] width 39 height 39
click at [529, 299] on button "p" at bounding box center [533, 306] width 39 height 39
click at [631, 242] on button "i" at bounding box center [643, 251] width 39 height 39
click at [420, 307] on button "n" at bounding box center [423, 306] width 39 height 39
click at [539, 245] on button "g" at bounding box center [533, 251] width 39 height 39
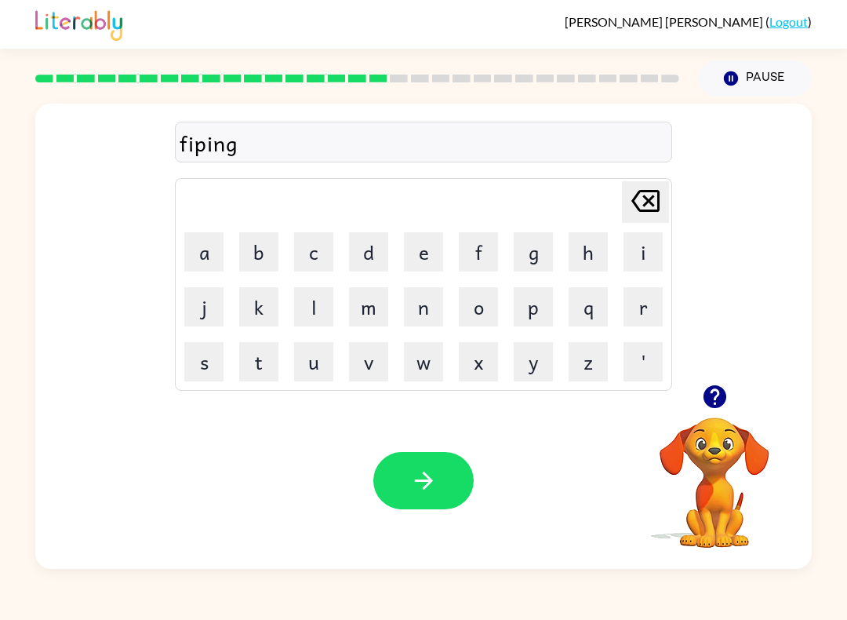
click at [395, 453] on button "button" at bounding box center [423, 480] width 100 height 57
click at [192, 369] on button "s" at bounding box center [203, 361] width 39 height 39
click at [474, 303] on button "o" at bounding box center [478, 306] width 39 height 39
click at [244, 364] on button "t" at bounding box center [258, 361] width 39 height 39
click at [243, 363] on button "t" at bounding box center [258, 361] width 39 height 39
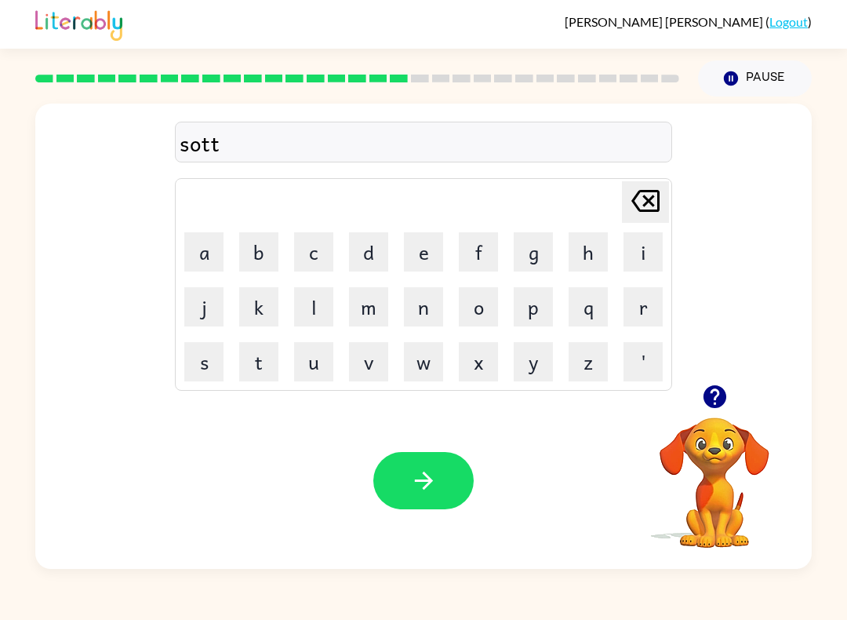
click at [414, 497] on button "button" at bounding box center [423, 480] width 100 height 57
click at [416, 247] on button "e" at bounding box center [423, 251] width 39 height 39
click at [201, 364] on button "s" at bounding box center [203, 361] width 39 height 39
click at [411, 253] on button "e" at bounding box center [423, 251] width 39 height 39
click at [424, 468] on icon "button" at bounding box center [423, 480] width 27 height 27
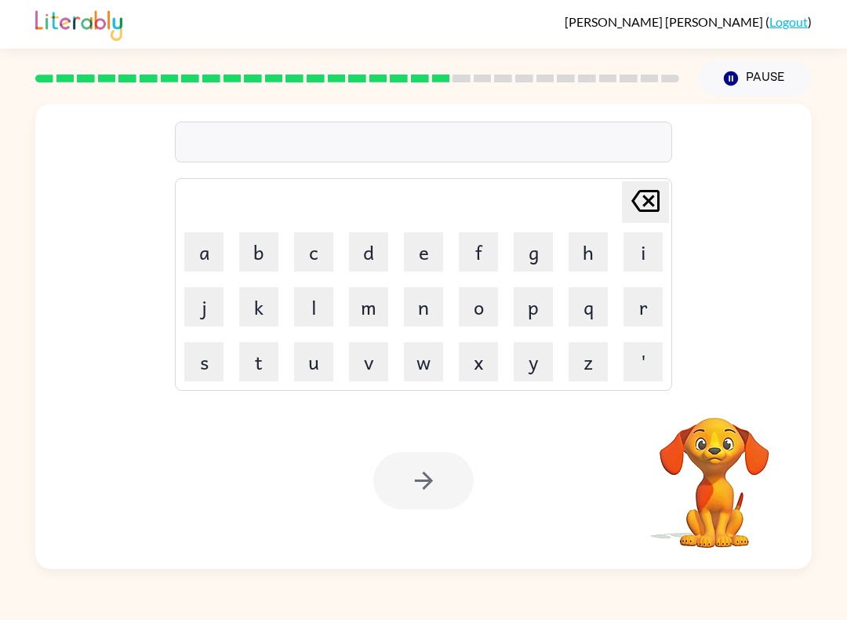
click at [376, 249] on button "d" at bounding box center [368, 251] width 39 height 39
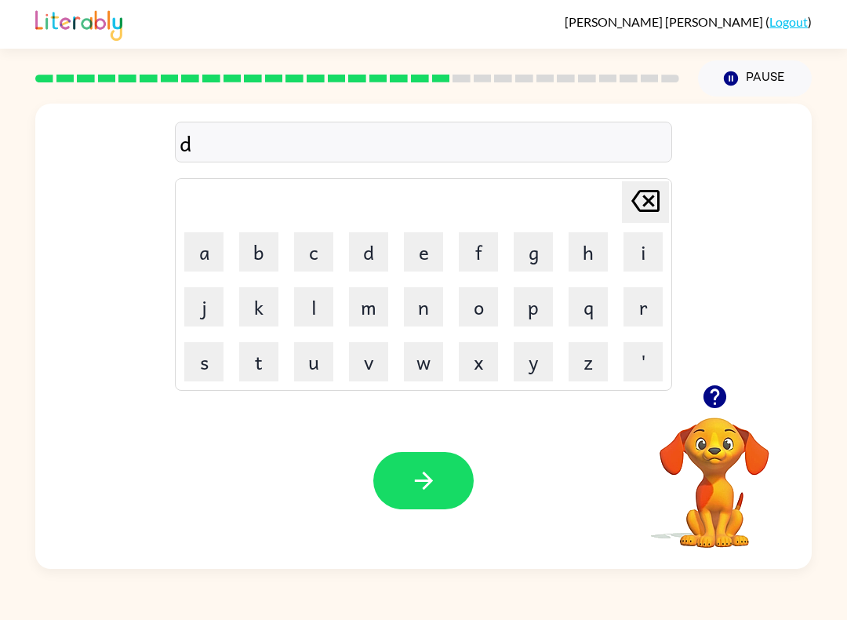
click at [658, 235] on button "i" at bounding box center [643, 251] width 39 height 39
click at [207, 366] on button "s" at bounding box center [203, 361] width 39 height 39
click at [578, 249] on button "h" at bounding box center [588, 251] width 39 height 39
click at [630, 243] on button "i" at bounding box center [643, 251] width 39 height 39
click at [198, 347] on button "s" at bounding box center [203, 361] width 39 height 39
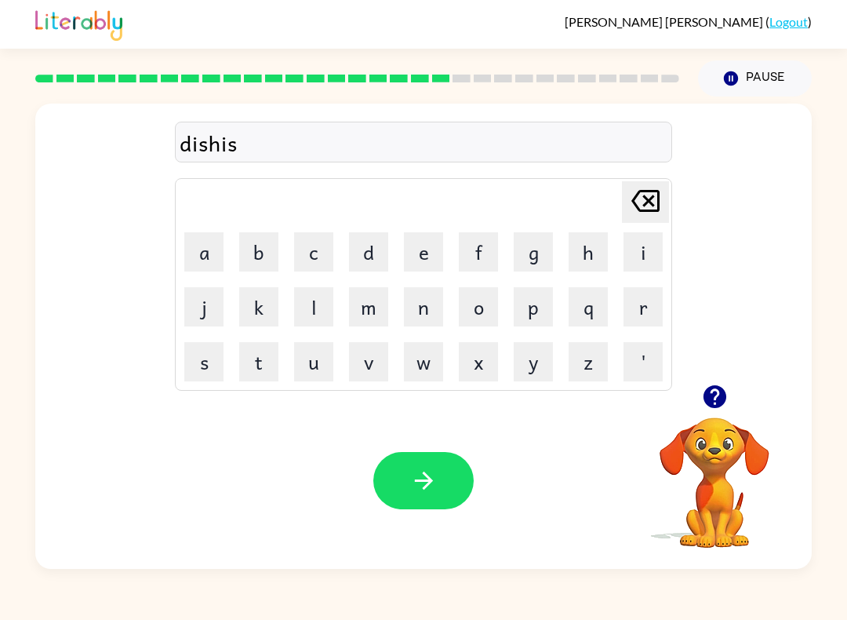
click at [431, 464] on button "button" at bounding box center [423, 480] width 100 height 57
click at [470, 242] on button "f" at bounding box center [478, 251] width 39 height 39
click at [476, 316] on button "o" at bounding box center [478, 306] width 39 height 39
click at [257, 363] on button "t" at bounding box center [258, 361] width 39 height 39
click at [415, 478] on icon "button" at bounding box center [423, 480] width 27 height 27
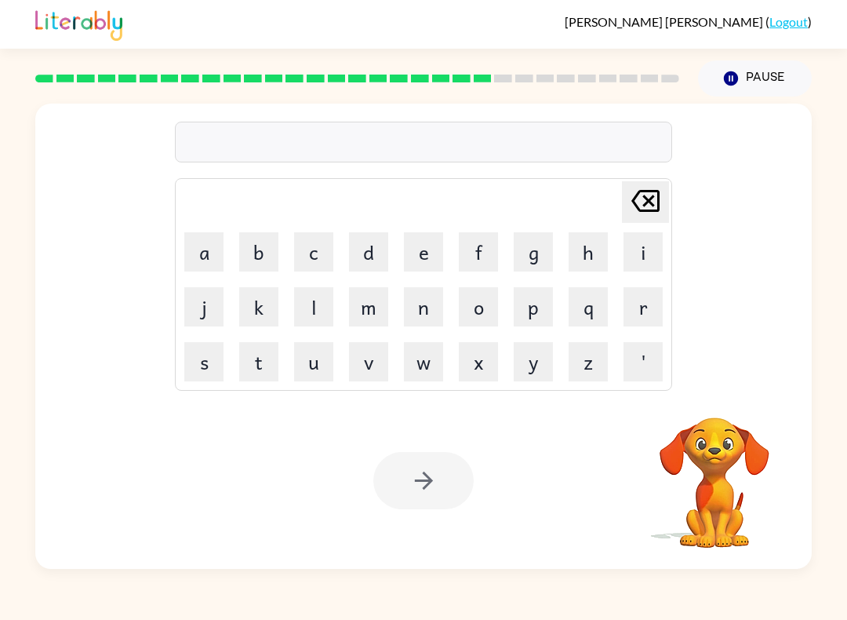
click at [359, 315] on button "m" at bounding box center [368, 306] width 39 height 39
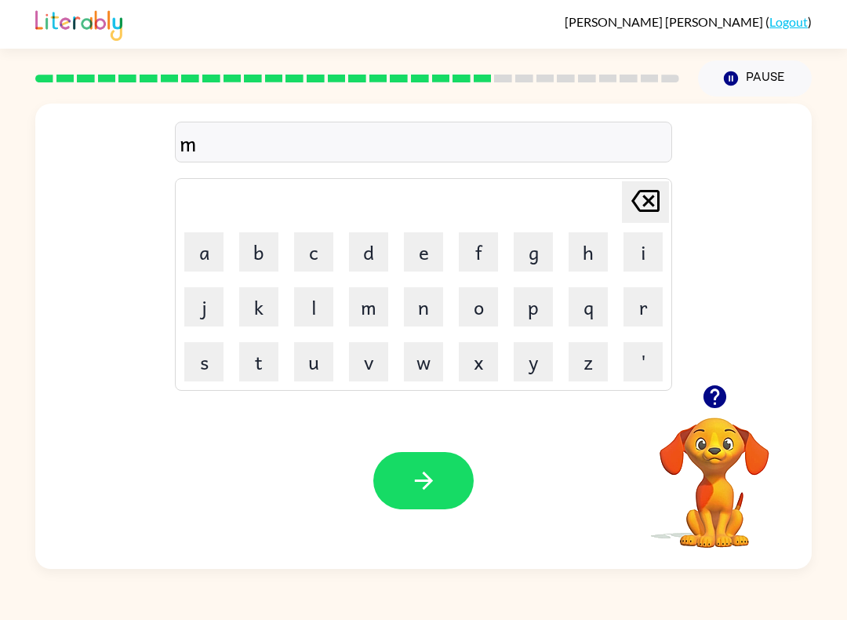
click at [414, 247] on button "e" at bounding box center [423, 251] width 39 height 39
click at [420, 299] on button "n" at bounding box center [423, 306] width 39 height 39
click at [656, 260] on button "i" at bounding box center [643, 251] width 39 height 39
click at [523, 253] on button "g" at bounding box center [533, 251] width 39 height 39
click at [595, 246] on button "h" at bounding box center [588, 251] width 39 height 39
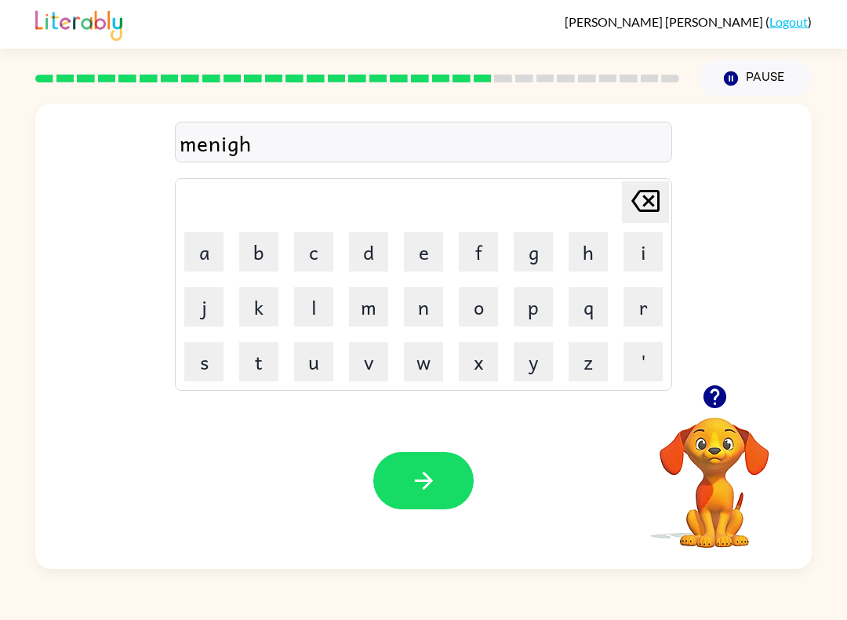
click at [247, 368] on button "t" at bounding box center [258, 361] width 39 height 39
click at [411, 457] on button "button" at bounding box center [423, 480] width 100 height 57
click at [417, 355] on button "w" at bounding box center [423, 361] width 39 height 39
click at [642, 249] on button "i" at bounding box center [643, 251] width 39 height 39
click at [419, 232] on button "e" at bounding box center [423, 251] width 39 height 39
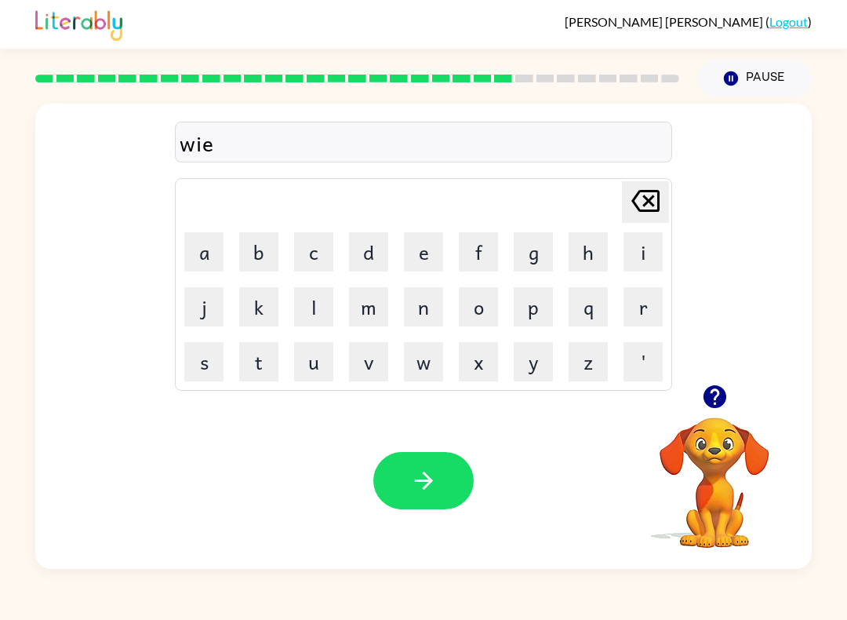
click at [653, 232] on button "i" at bounding box center [643, 251] width 39 height 39
click at [641, 300] on button "r" at bounding box center [643, 306] width 39 height 39
click at [420, 479] on icon "button" at bounding box center [423, 480] width 27 height 27
click at [378, 239] on button "d" at bounding box center [368, 251] width 39 height 39
click at [420, 257] on button "e" at bounding box center [423, 251] width 39 height 39
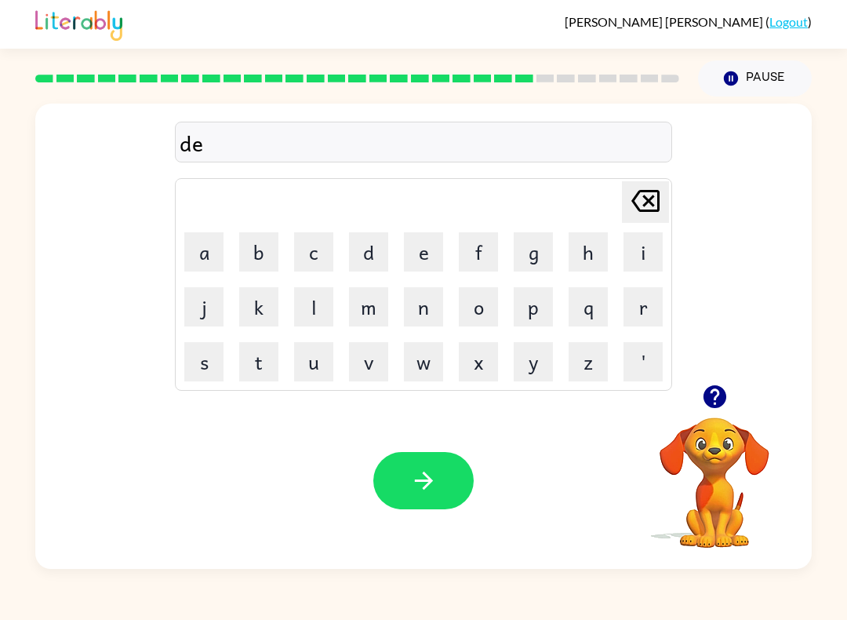
click at [649, 246] on button "i" at bounding box center [643, 251] width 39 height 39
click at [266, 358] on button "t" at bounding box center [258, 361] width 39 height 39
click at [646, 236] on button "i" at bounding box center [643, 251] width 39 height 39
click at [421, 304] on button "n" at bounding box center [423, 306] width 39 height 39
click at [526, 245] on button "g" at bounding box center [533, 251] width 39 height 39
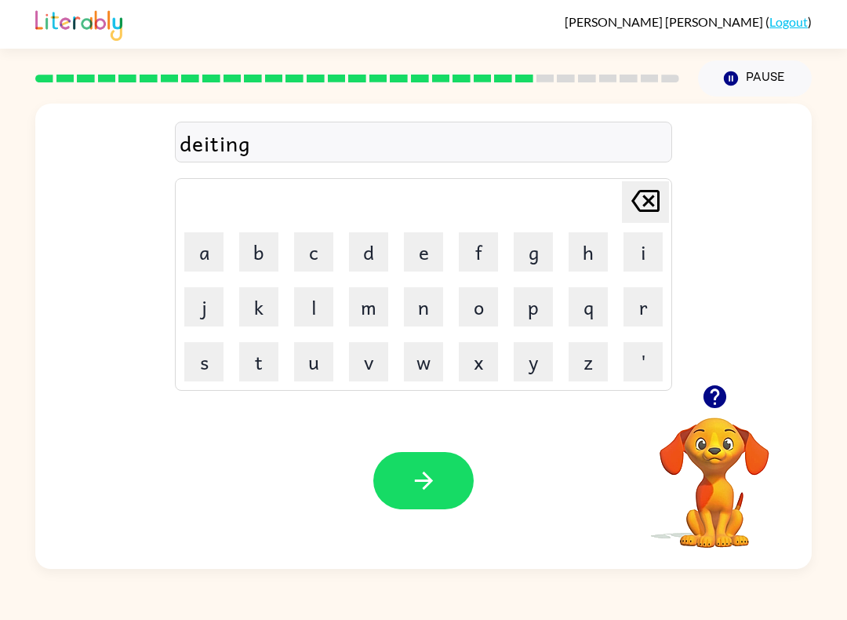
click at [404, 486] on button "button" at bounding box center [423, 480] width 100 height 57
click at [465, 352] on button "x" at bounding box center [478, 361] width 39 height 39
click at [728, 433] on video "Your browser must support playing .mp4 files to use Literably. Please try using…" at bounding box center [714, 471] width 157 height 157
click at [718, 388] on icon "button" at bounding box center [714, 396] width 23 height 23
click at [661, 192] on icon "Delete Delete last character input" at bounding box center [646, 201] width 38 height 38
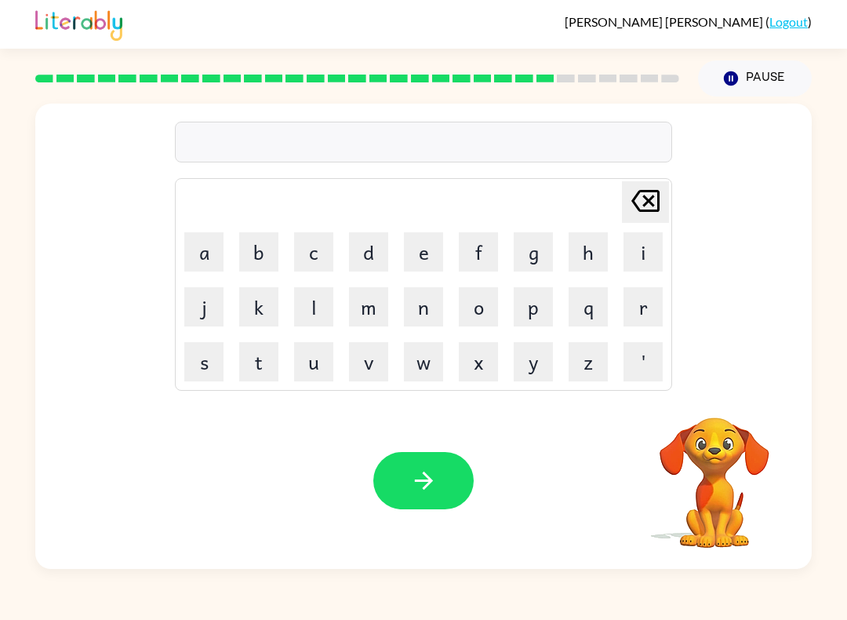
click at [633, 307] on button "r" at bounding box center [643, 306] width 39 height 39
click at [468, 308] on button "o" at bounding box center [478, 306] width 39 height 39
click at [244, 315] on button "k" at bounding box center [258, 306] width 39 height 39
click at [633, 246] on button "i" at bounding box center [643, 251] width 39 height 39
click at [253, 363] on button "t" at bounding box center [258, 361] width 39 height 39
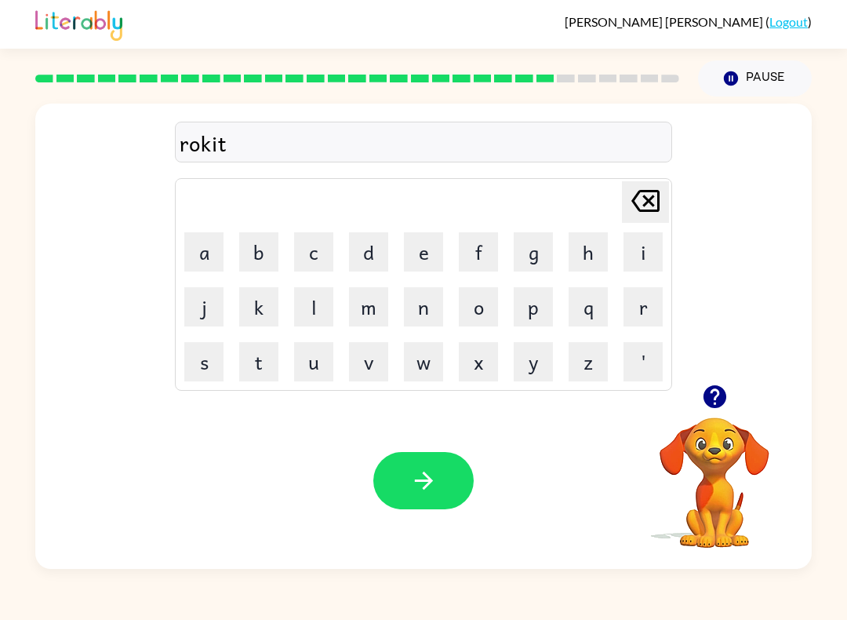
click at [421, 487] on icon "button" at bounding box center [423, 480] width 27 height 27
click at [523, 376] on button "y" at bounding box center [533, 361] width 39 height 39
click at [313, 369] on button "u" at bounding box center [313, 361] width 39 height 39
click at [419, 290] on button "n" at bounding box center [423, 306] width 39 height 39
click at [482, 242] on button "f" at bounding box center [478, 251] width 39 height 39
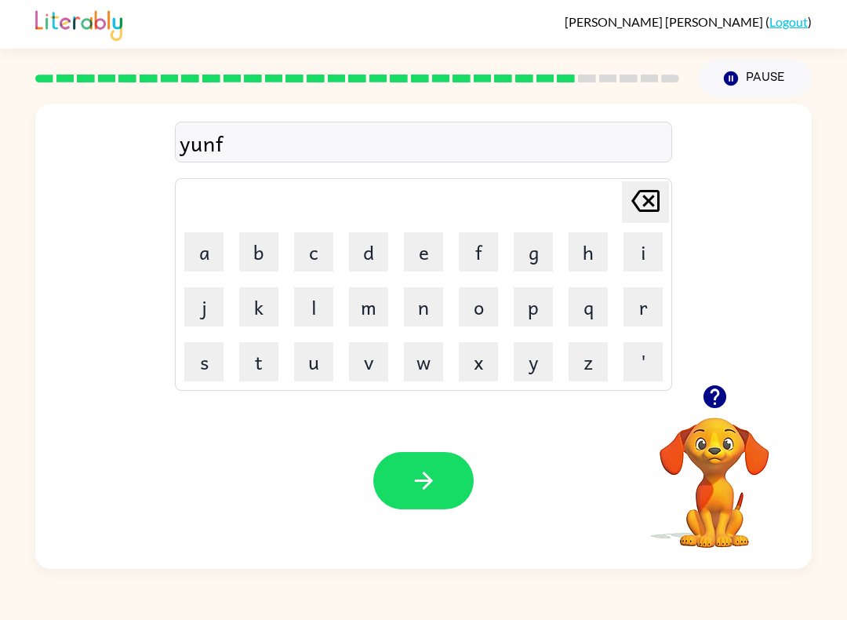
click at [480, 302] on button "o" at bounding box center [478, 306] width 39 height 39
click at [369, 301] on button "m" at bounding box center [368, 306] width 39 height 39
click at [421, 474] on icon "button" at bounding box center [423, 480] width 27 height 27
click at [706, 447] on video "Your browser must support playing .mp4 files to use Literably. Please try using…" at bounding box center [714, 471] width 157 height 157
click at [683, 443] on video "Your browser must support playing .mp4 files to use Literably. Please try using…" at bounding box center [714, 471] width 157 height 157
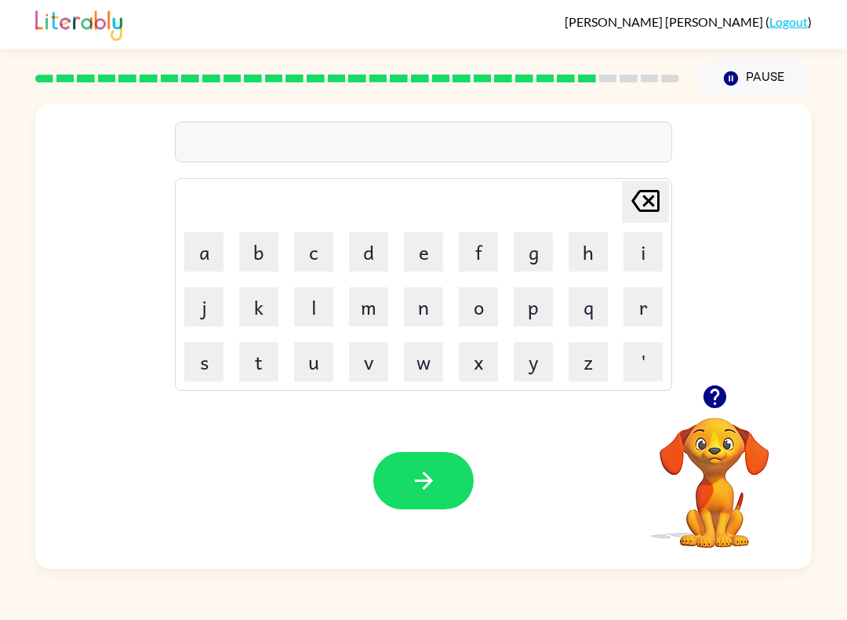
click at [725, 442] on video "Your browser must support playing .mp4 files to use Literably. Please try using…" at bounding box center [714, 471] width 157 height 157
click at [712, 439] on video "Your browser must support playing .mp4 files to use Literably. Please try using…" at bounding box center [714, 471] width 157 height 157
click at [714, 487] on video "Your browser must support playing .mp4 files to use Literably. Please try using…" at bounding box center [714, 471] width 157 height 157
click at [689, 417] on video "Your browser must support playing .mp4 files to use Literably. Please try using…" at bounding box center [714, 471] width 157 height 157
click at [711, 412] on button "button" at bounding box center [715, 397] width 40 height 40
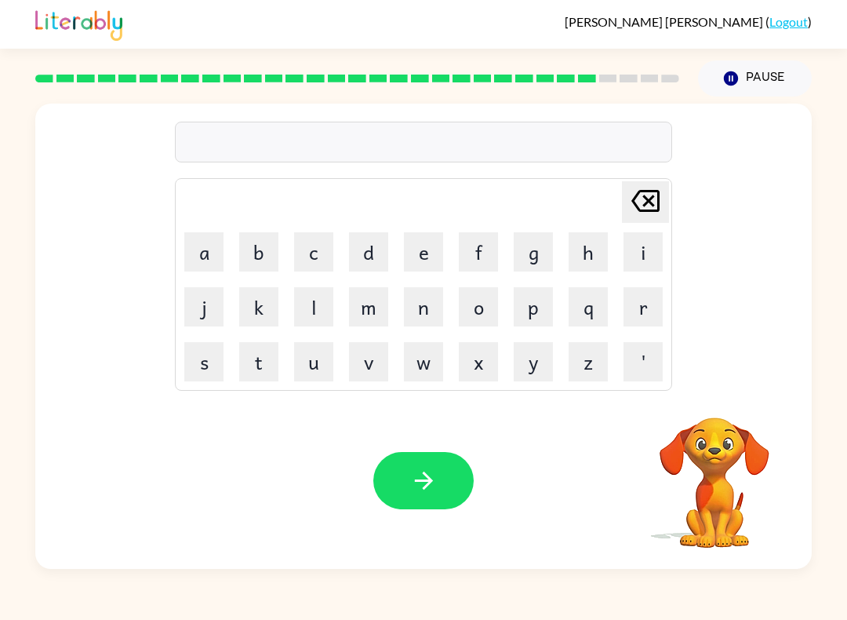
click at [715, 402] on video "Your browser must support playing .mp4 files to use Literably. Please try using…" at bounding box center [714, 471] width 157 height 157
click at [262, 293] on button "k" at bounding box center [258, 306] width 39 height 39
click at [414, 306] on button "n" at bounding box center [423, 306] width 39 height 39
click at [413, 486] on icon "button" at bounding box center [423, 480] width 27 height 27
click at [733, 391] on button "button" at bounding box center [715, 397] width 40 height 40
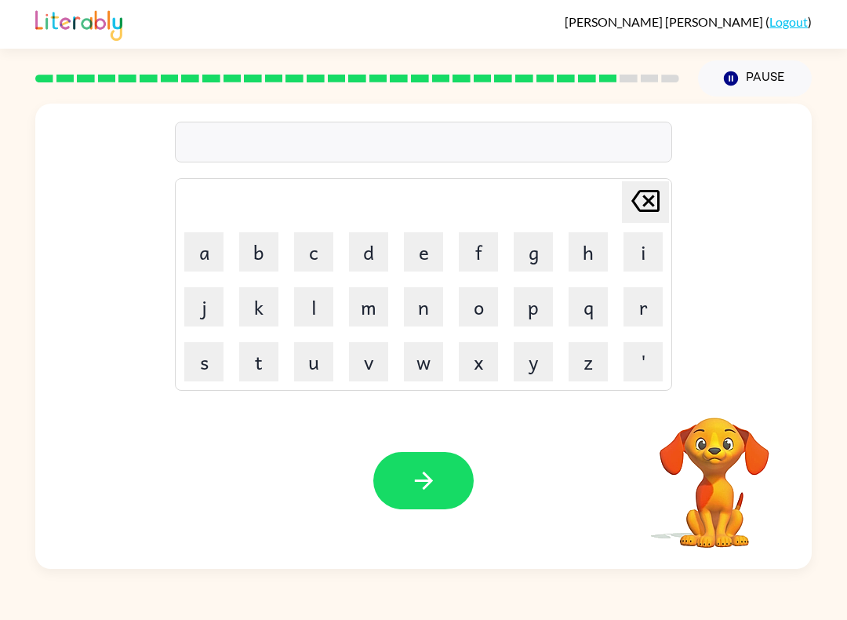
click at [720, 396] on video "Your browser must support playing .mp4 files to use Literably. Please try using…" at bounding box center [714, 471] width 157 height 157
click at [307, 255] on button "c" at bounding box center [313, 251] width 39 height 39
click at [486, 307] on button "o" at bounding box center [478, 306] width 39 height 39
click at [252, 302] on button "k" at bounding box center [258, 306] width 39 height 39
click at [413, 472] on icon "button" at bounding box center [423, 480] width 27 height 27
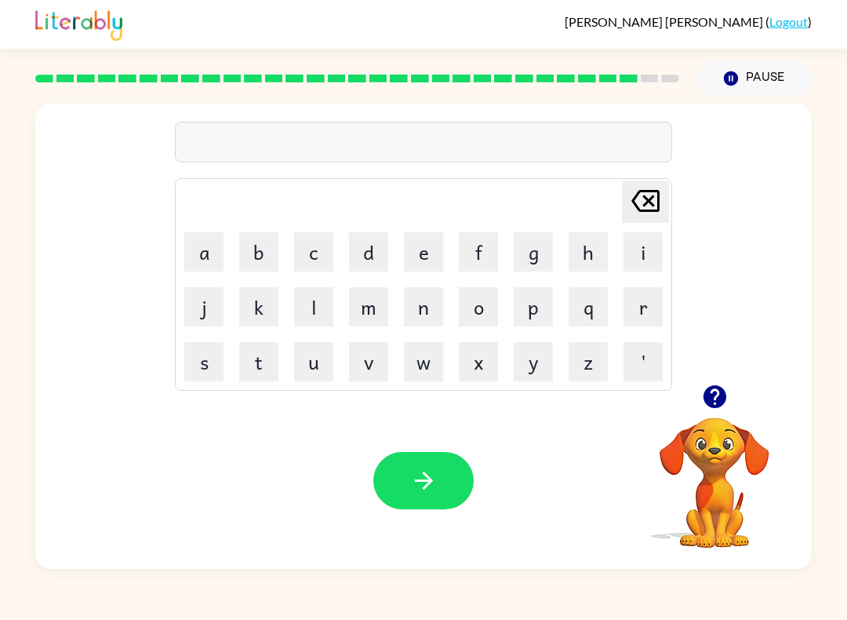
click at [466, 240] on button "f" at bounding box center [478, 251] width 39 height 39
click at [413, 252] on button "e" at bounding box center [423, 251] width 39 height 39
click at [646, 307] on button "r" at bounding box center [643, 306] width 39 height 39
click at [258, 351] on button "t" at bounding box center [258, 361] width 39 height 39
click at [419, 471] on icon "button" at bounding box center [423, 480] width 27 height 27
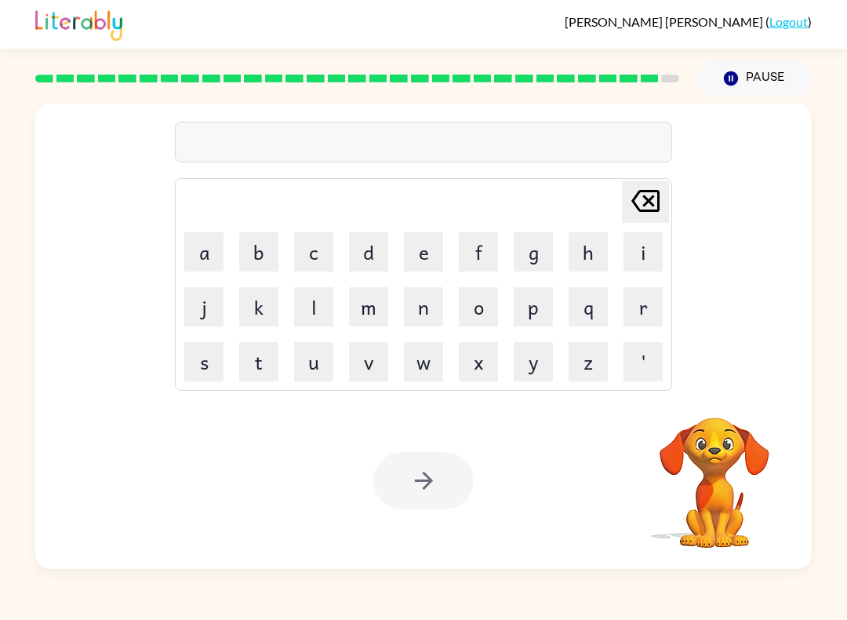
click at [481, 256] on button "f" at bounding box center [478, 251] width 39 height 39
click at [408, 255] on button "e" at bounding box center [423, 251] width 39 height 39
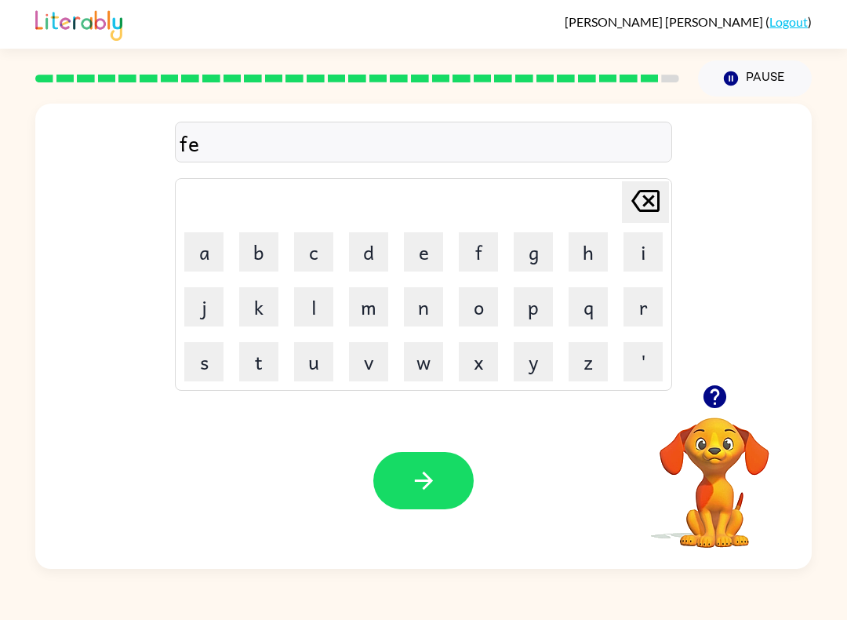
click at [529, 253] on button "g" at bounding box center [533, 251] width 39 height 39
click at [421, 307] on button "n" at bounding box center [423, 306] width 39 height 39
click at [198, 249] on button "a" at bounding box center [203, 251] width 39 height 39
click at [531, 371] on button "y" at bounding box center [533, 361] width 39 height 39
click at [395, 478] on button "button" at bounding box center [423, 480] width 100 height 57
